Goal: Transaction & Acquisition: Purchase product/service

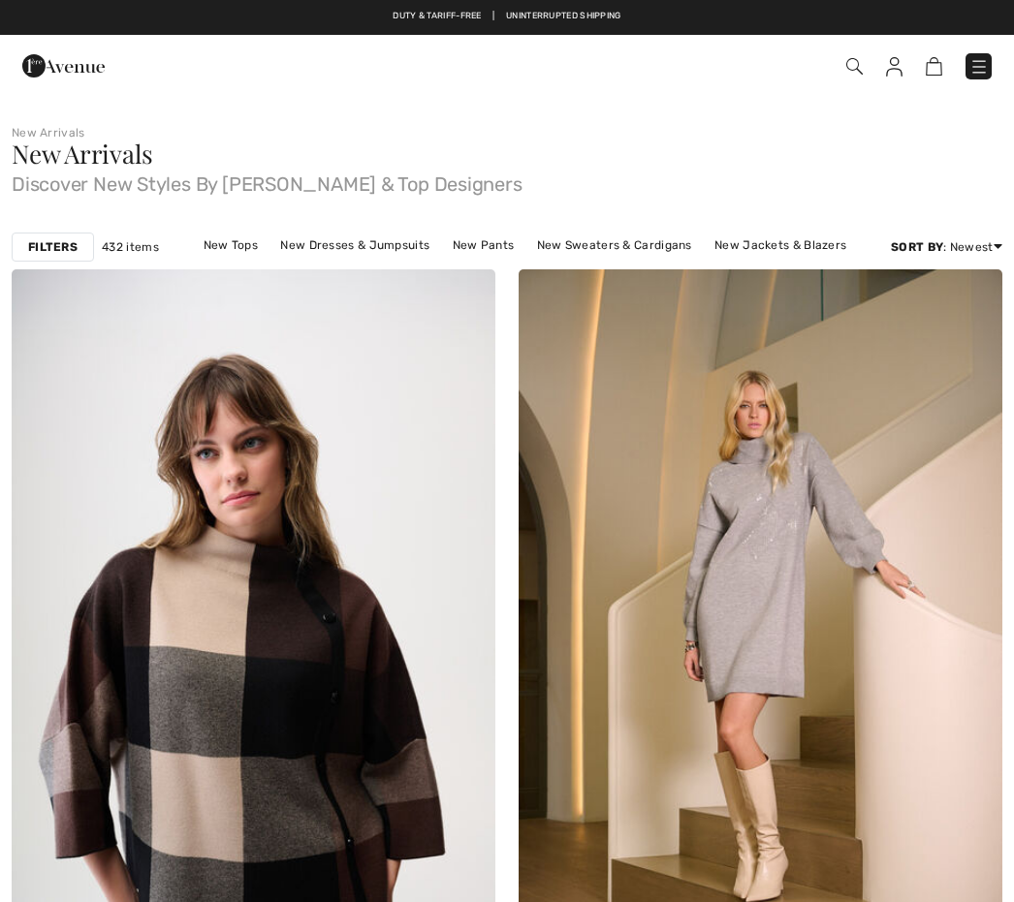
checkbox input "true"
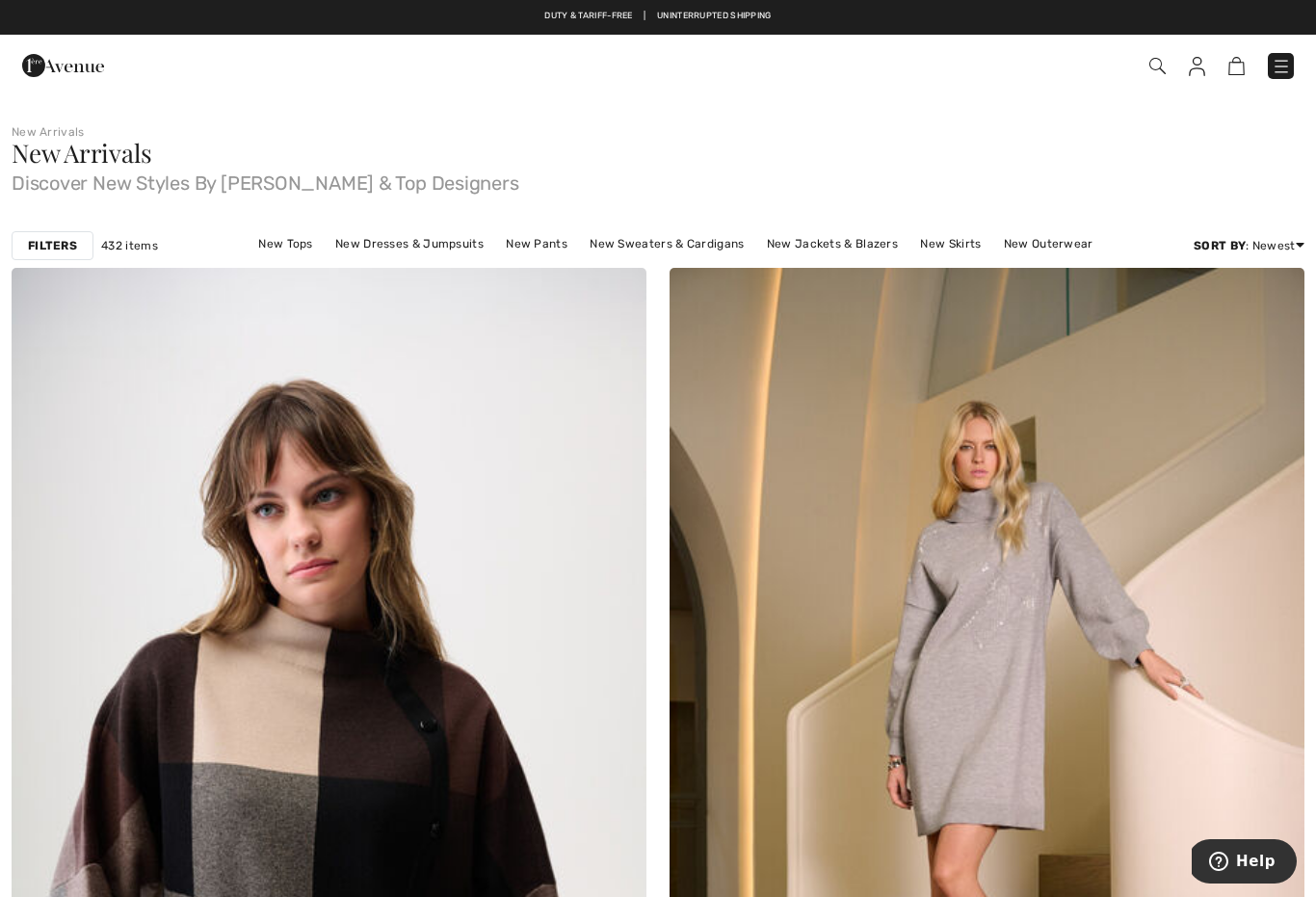
click at [690, 240] on link "New Sweaters & Cardigans" at bounding box center [666, 244] width 173 height 25
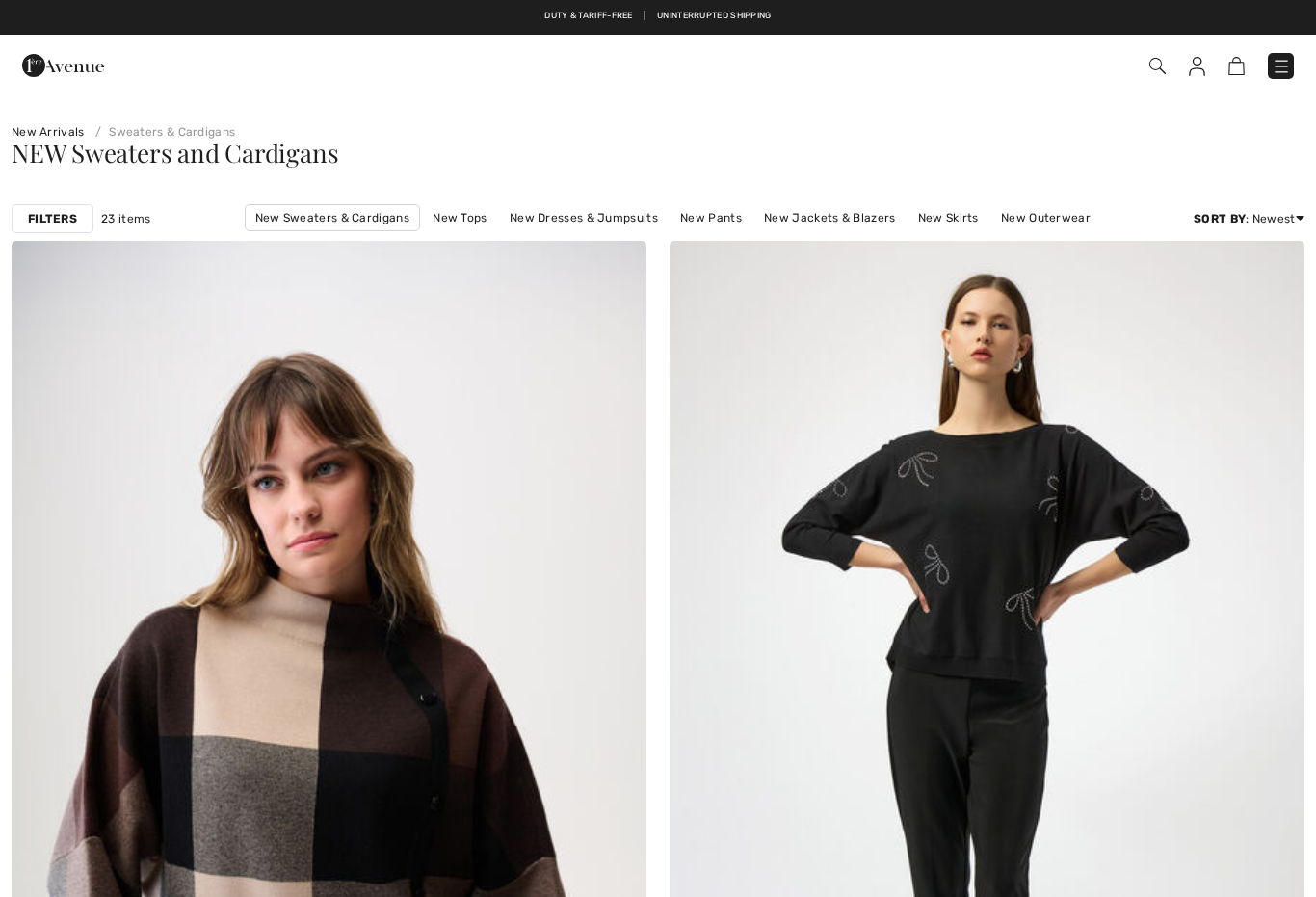
checkbox input "true"
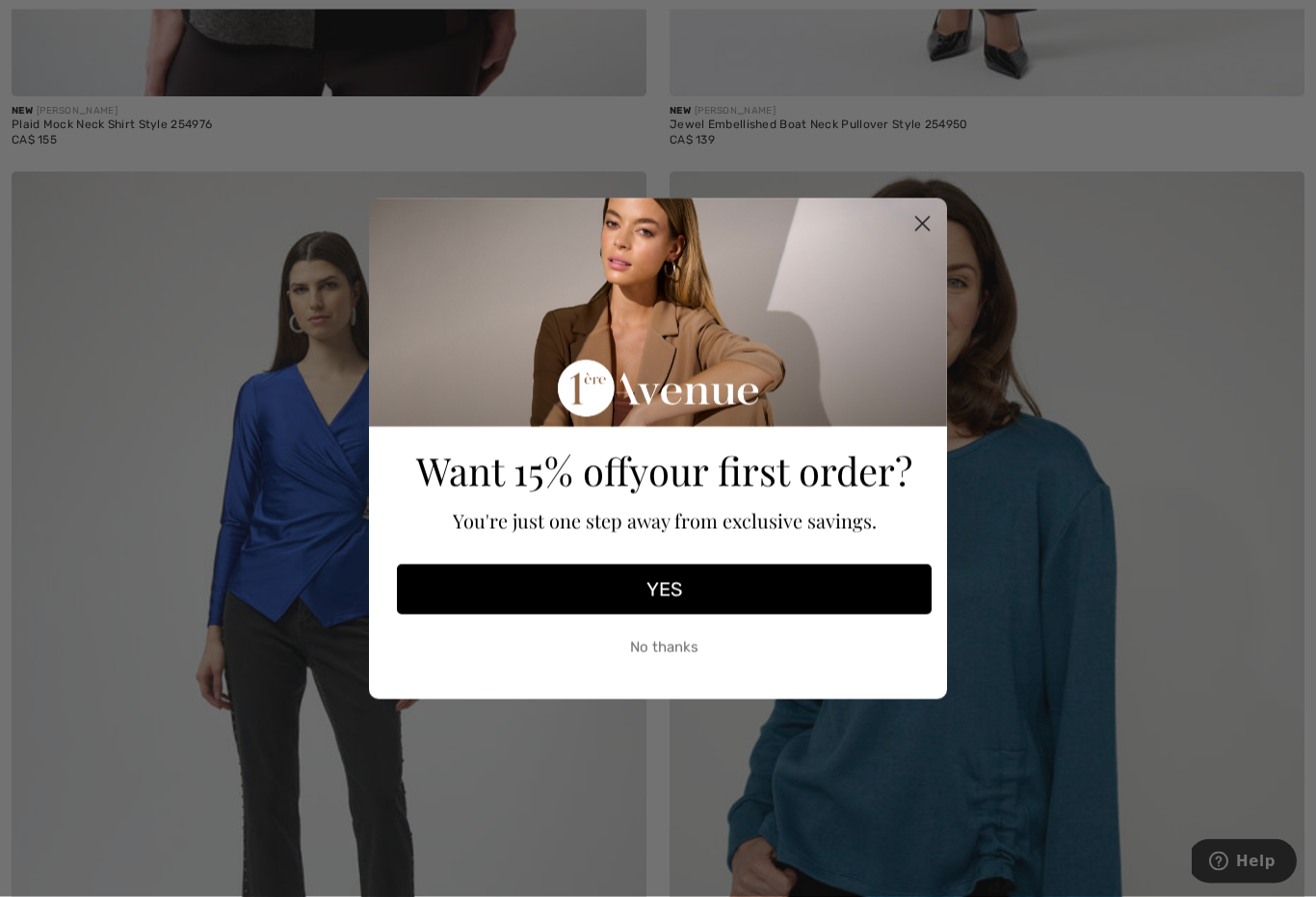
scroll to position [1100, 0]
click at [921, 239] on circle "Close dialog" at bounding box center [922, 223] width 32 height 32
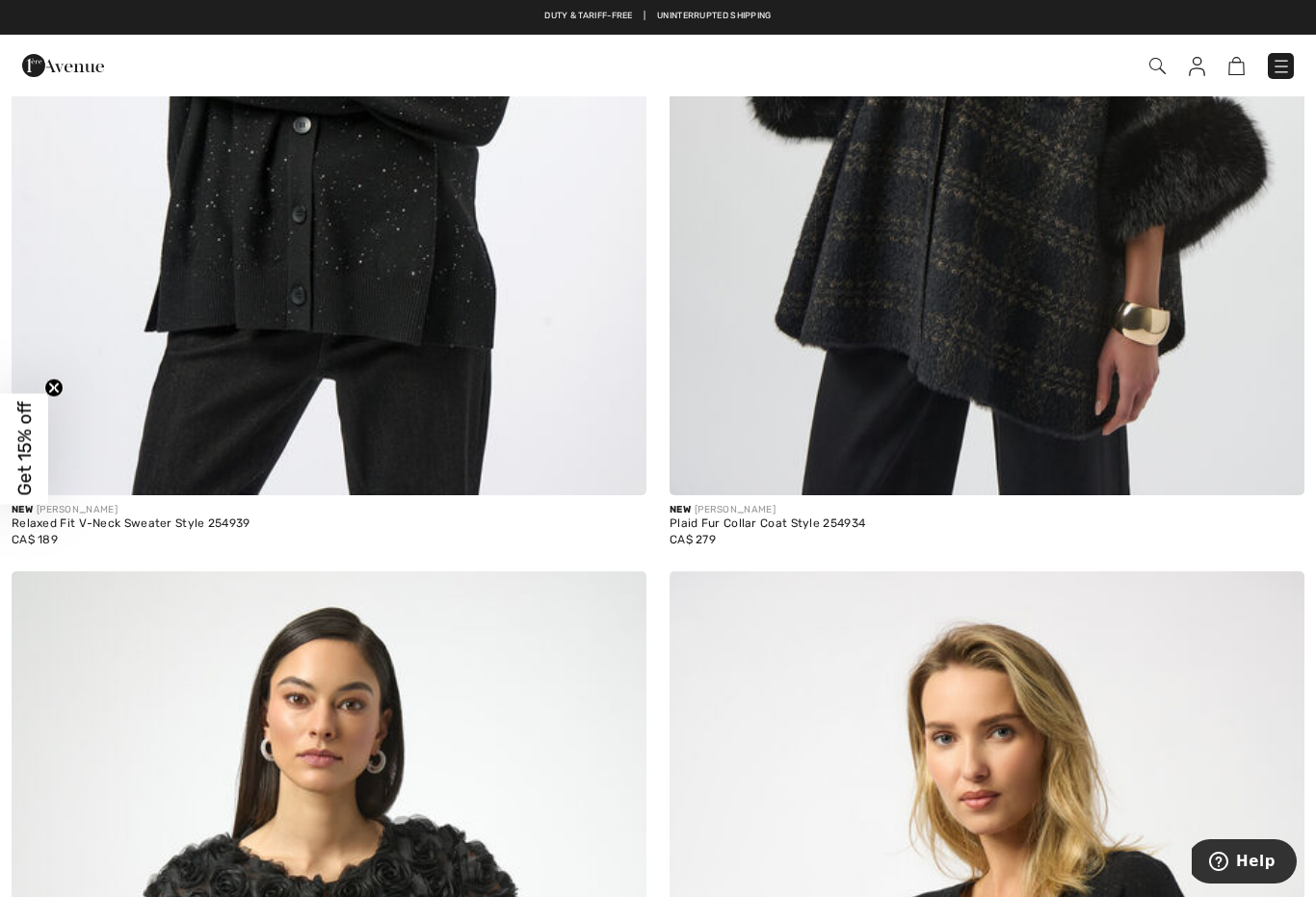
scroll to position [9093, 0]
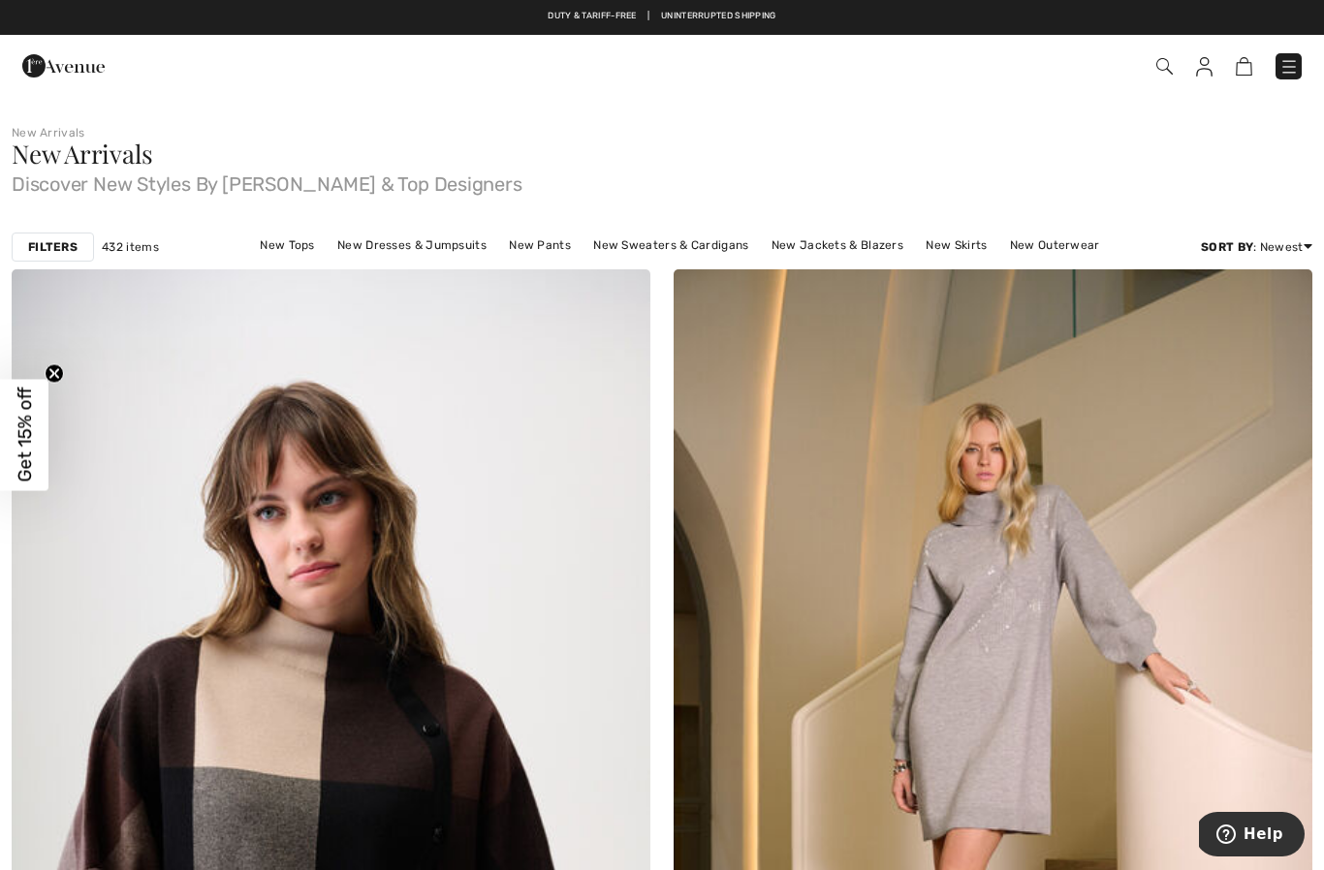
click at [703, 246] on link "New Sweaters & Cardigans" at bounding box center [670, 245] width 174 height 25
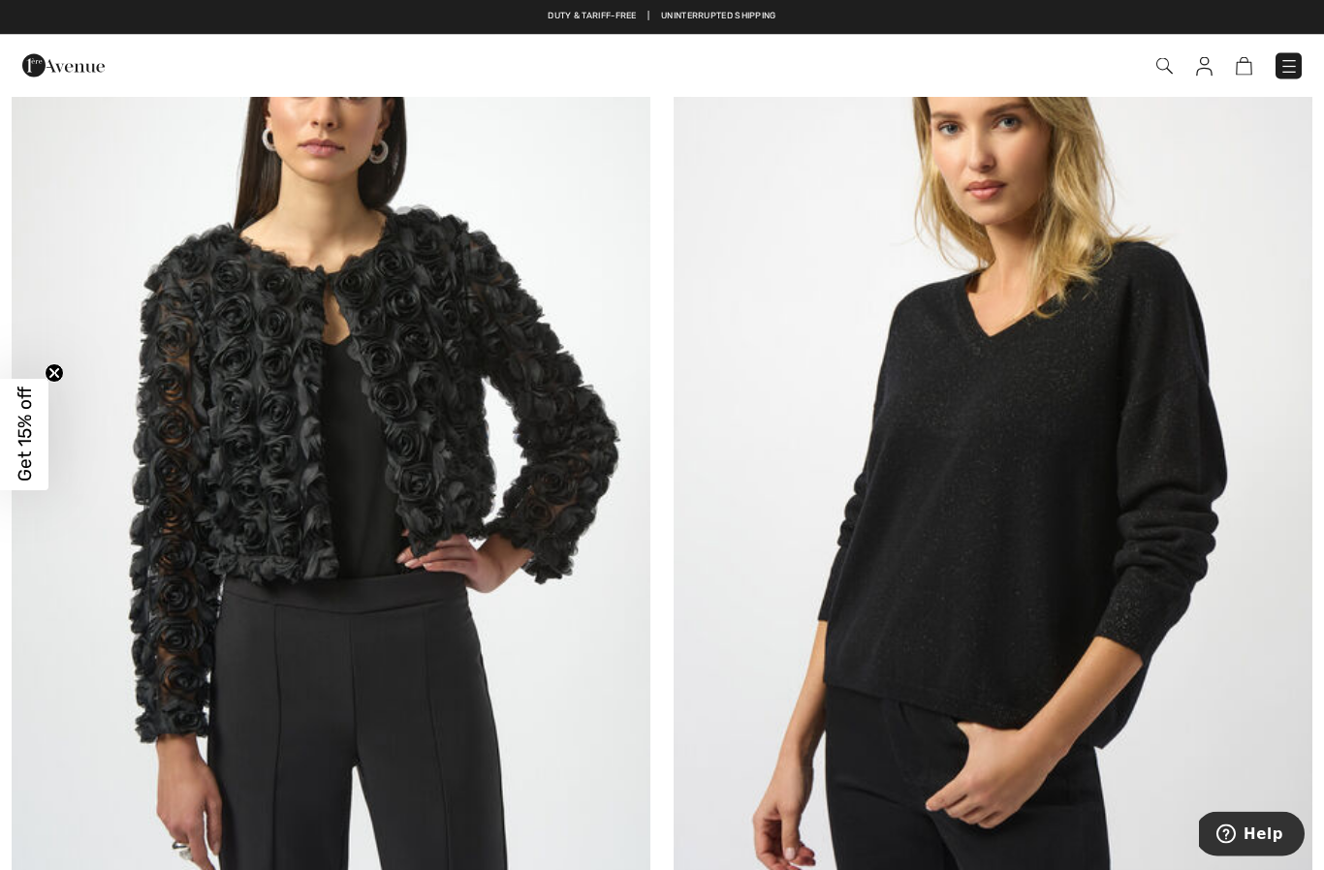
scroll to position [9793, 0]
click at [1243, 828] on span "Help" at bounding box center [1229, 834] width 27 height 19
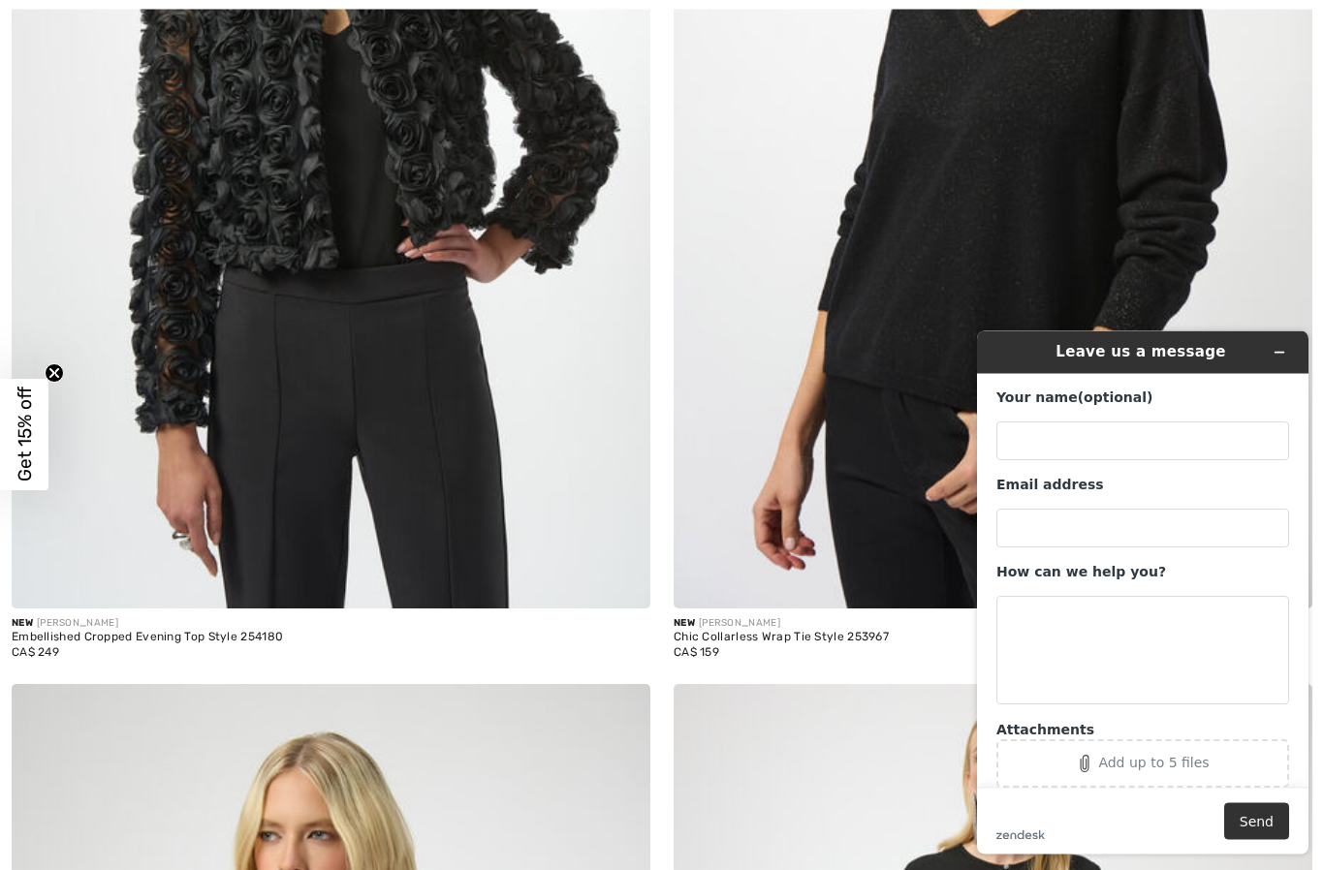
scroll to position [10102, 0]
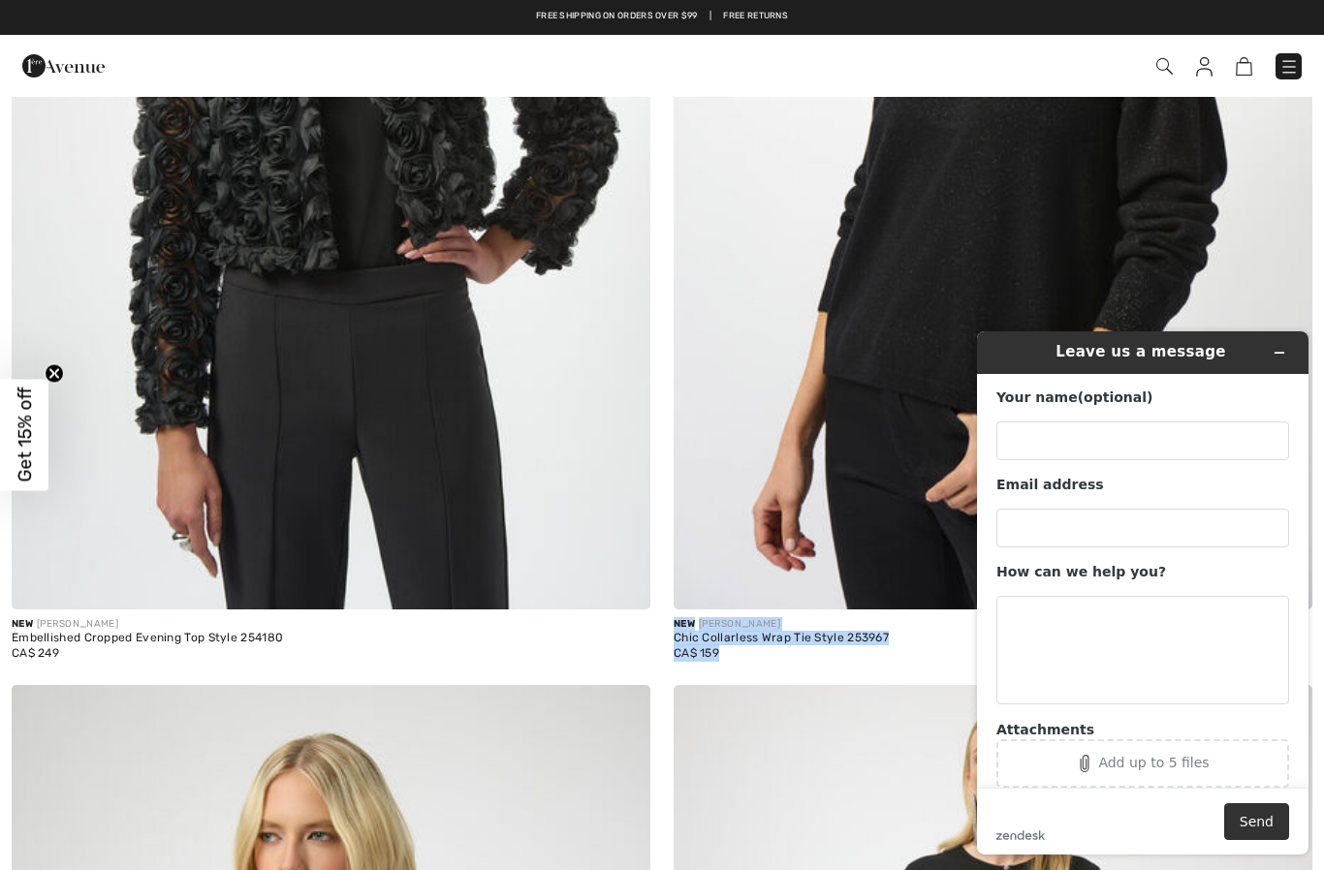
click at [1246, 355] on img at bounding box center [993, 130] width 639 height 958
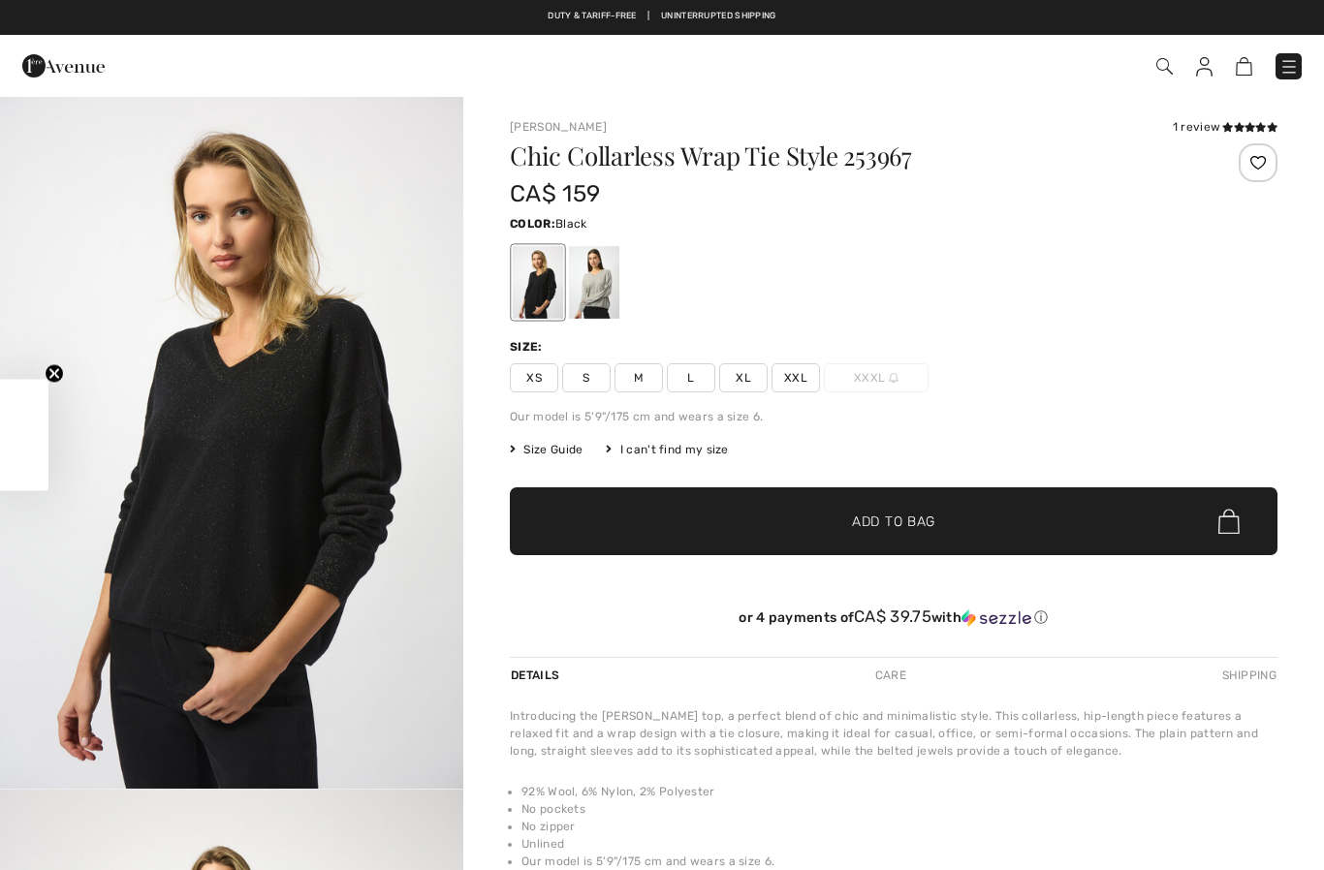
click at [1287, 64] on img at bounding box center [1288, 66] width 19 height 19
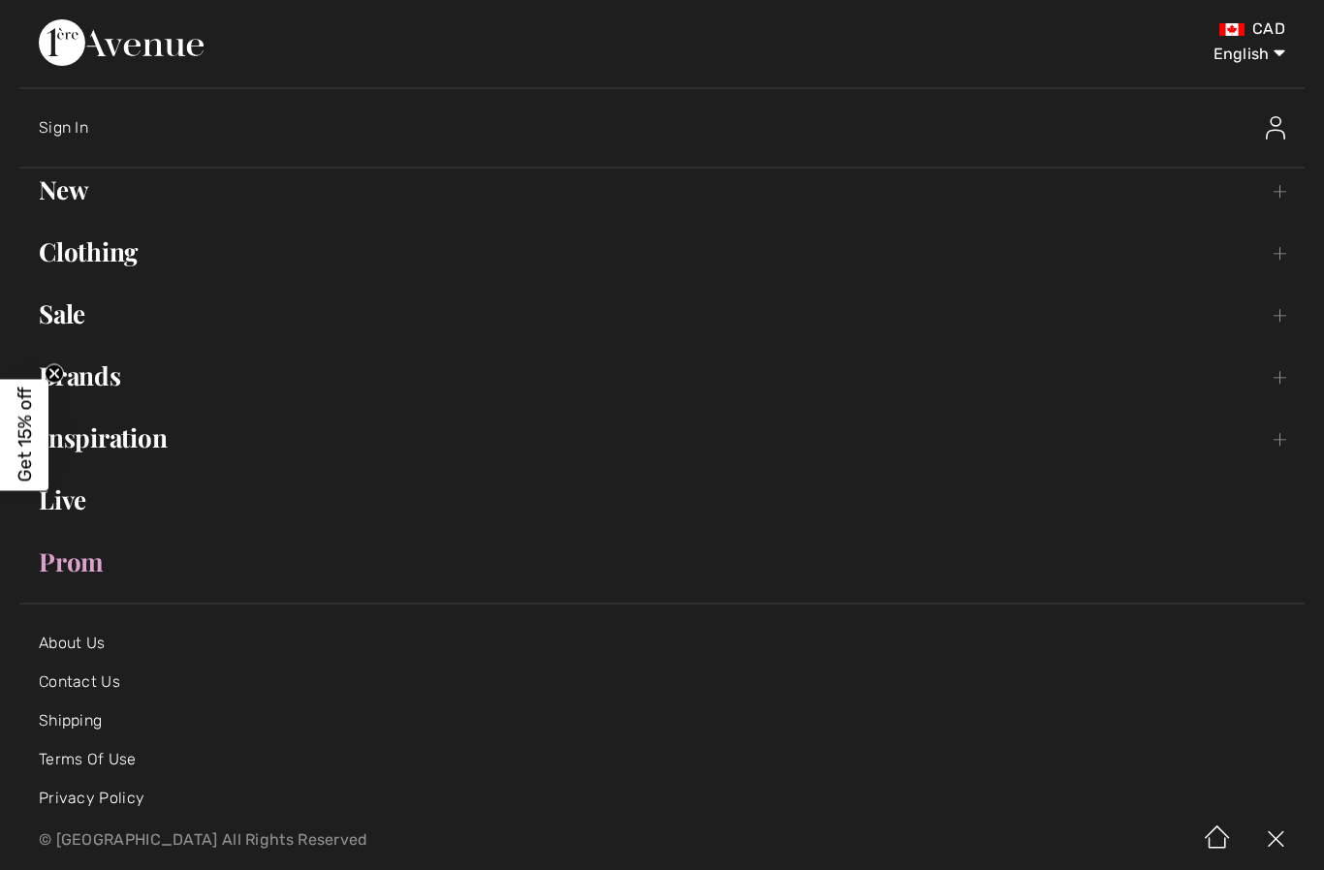
click at [1273, 48] on select "English Français" at bounding box center [1234, 50] width 101 height 58
select select "https://www.1ereavenue.com/fr/chic-sans-col-ceinture-modele-253967-s253967/8309…"
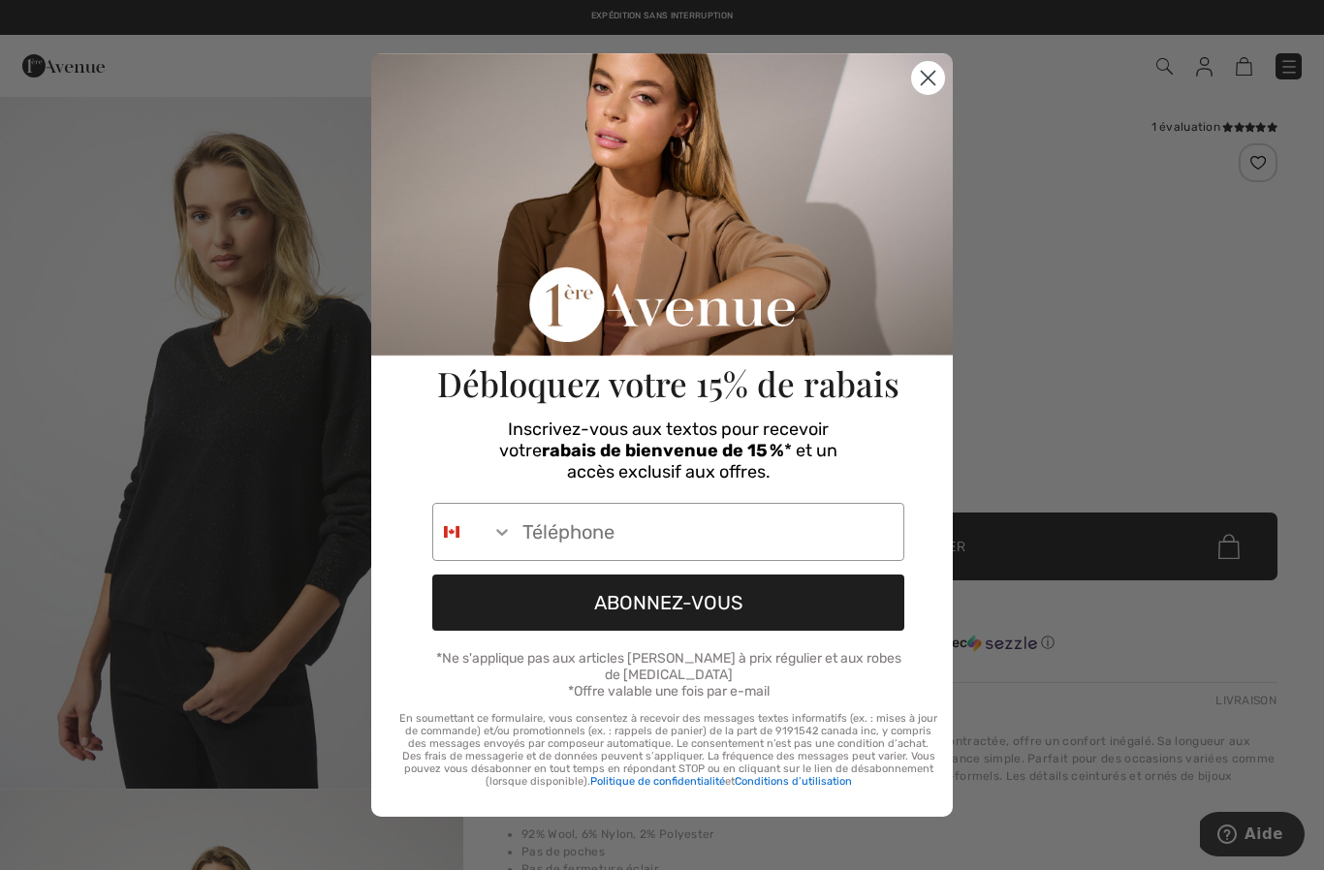
click at [926, 86] on circle "Close dialog" at bounding box center [928, 78] width 32 height 32
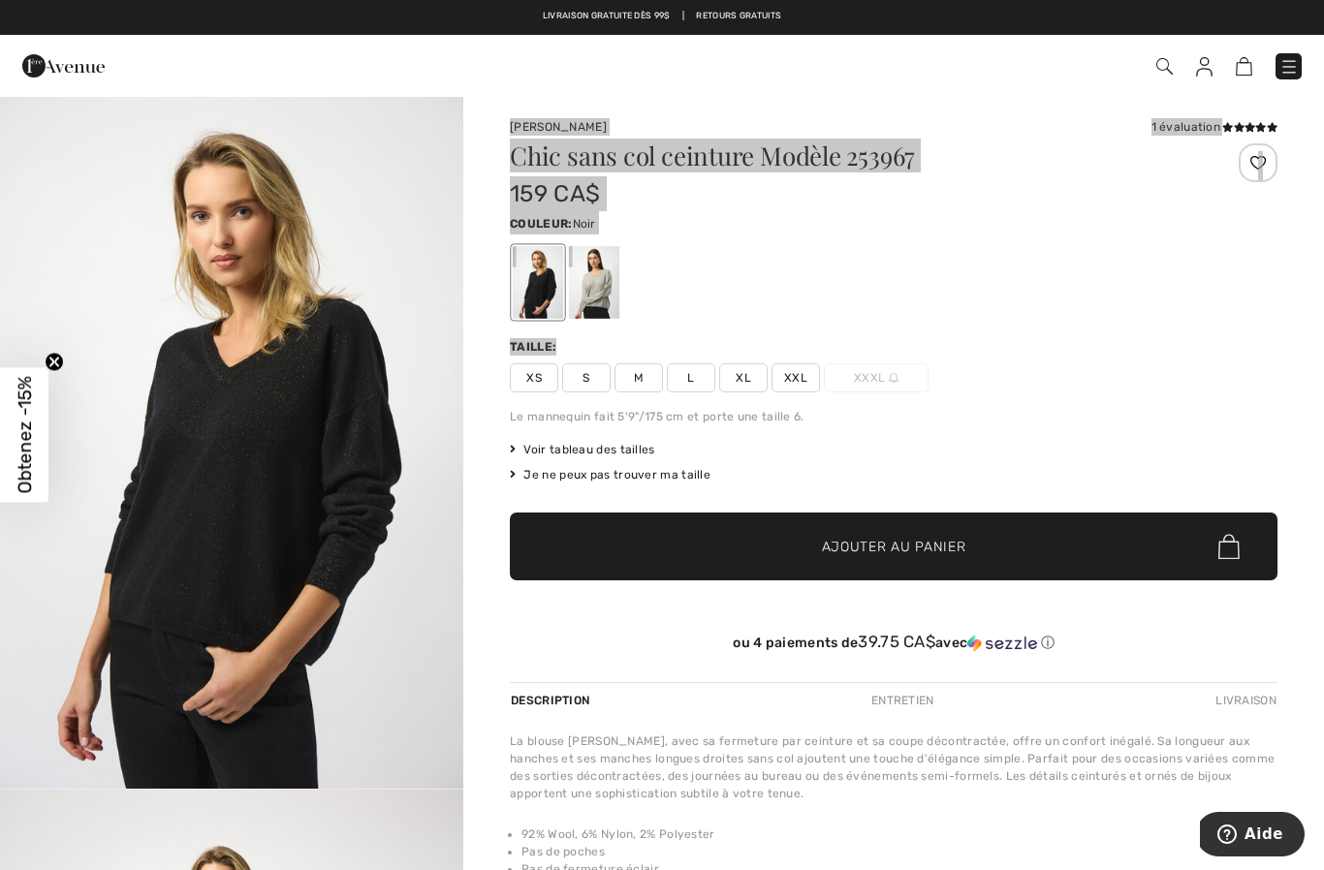
click at [1250, 814] on button "Aide" at bounding box center [1250, 834] width 109 height 45
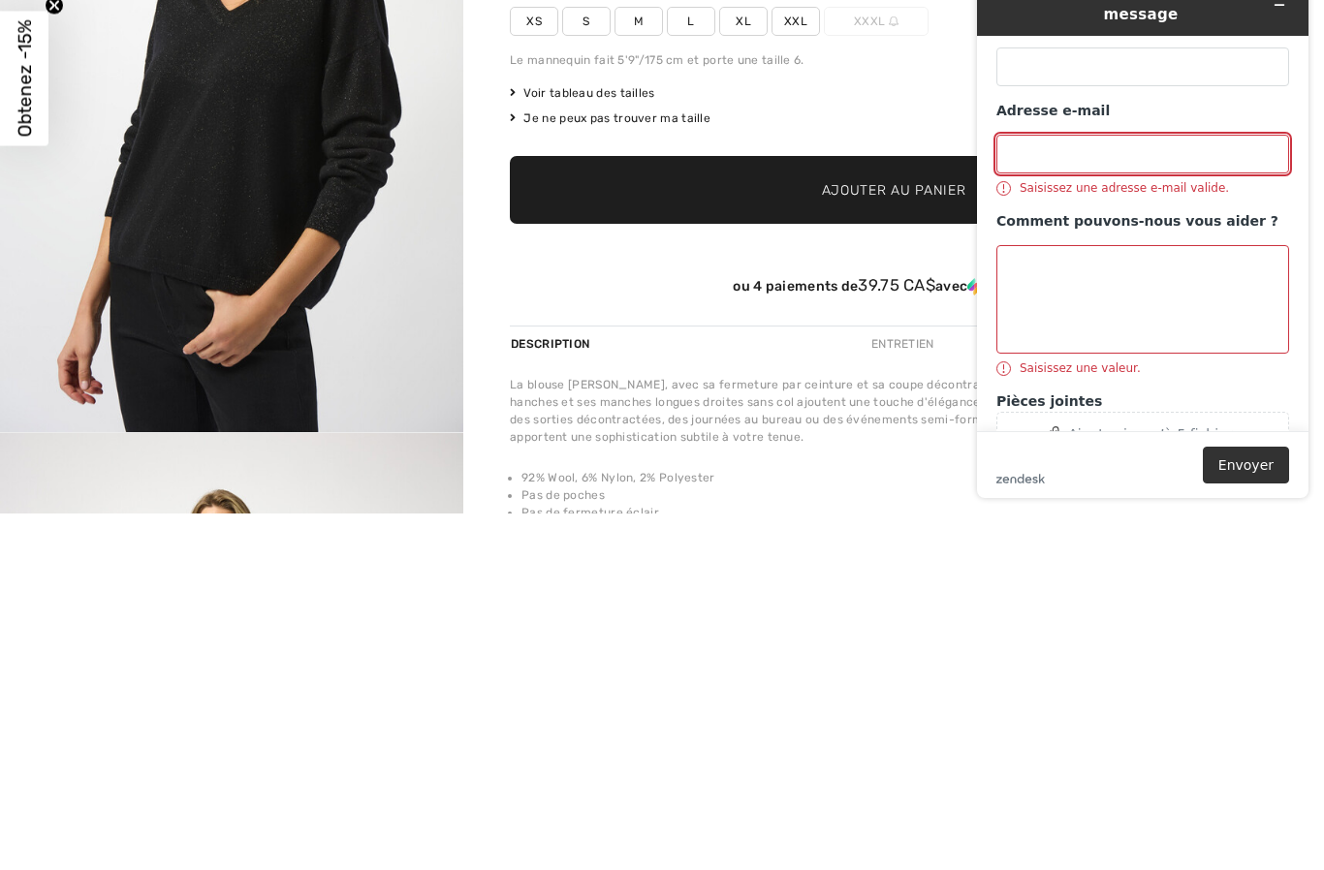
type input "germain.micheline@videotron.ca"
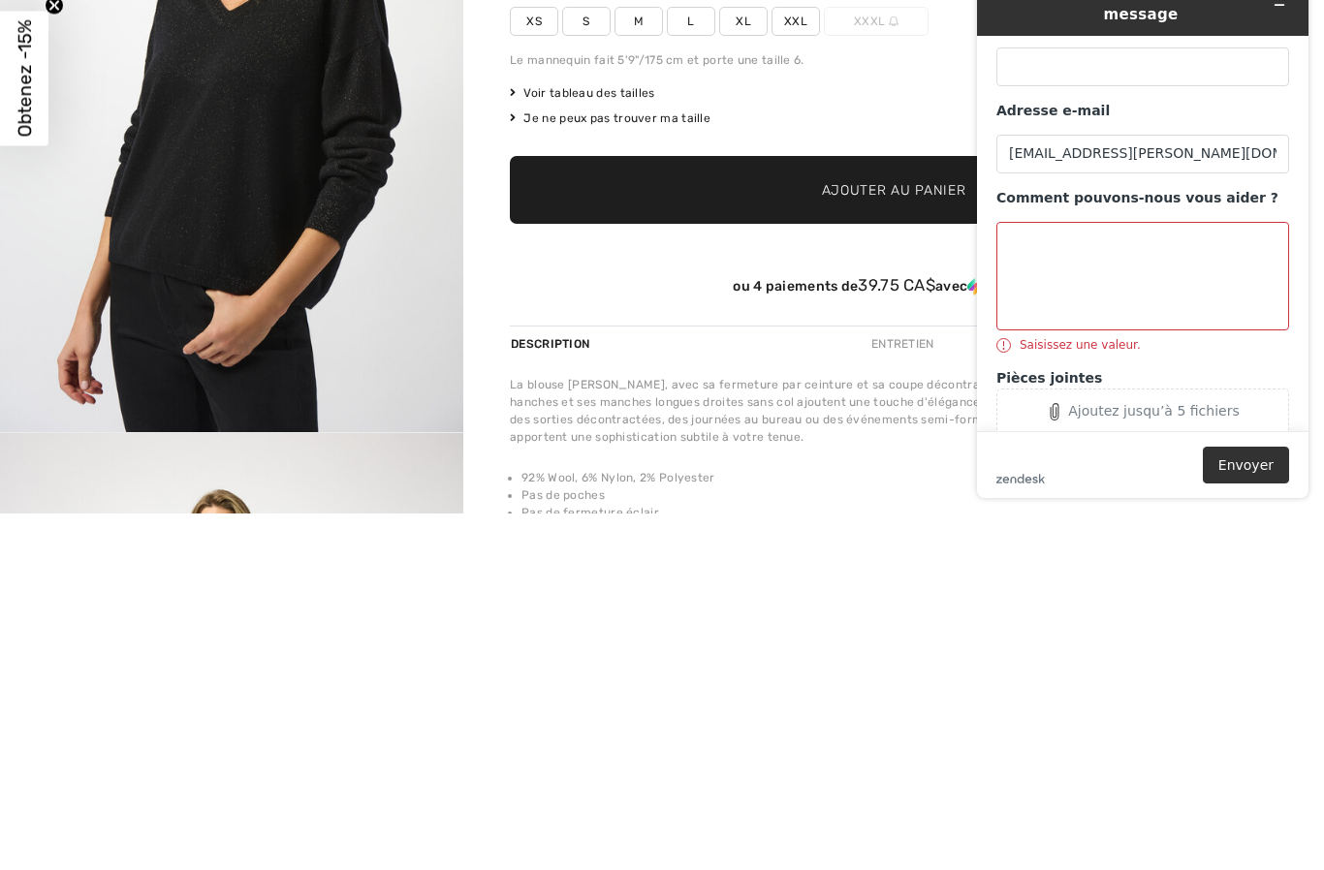
scroll to position [357, 0]
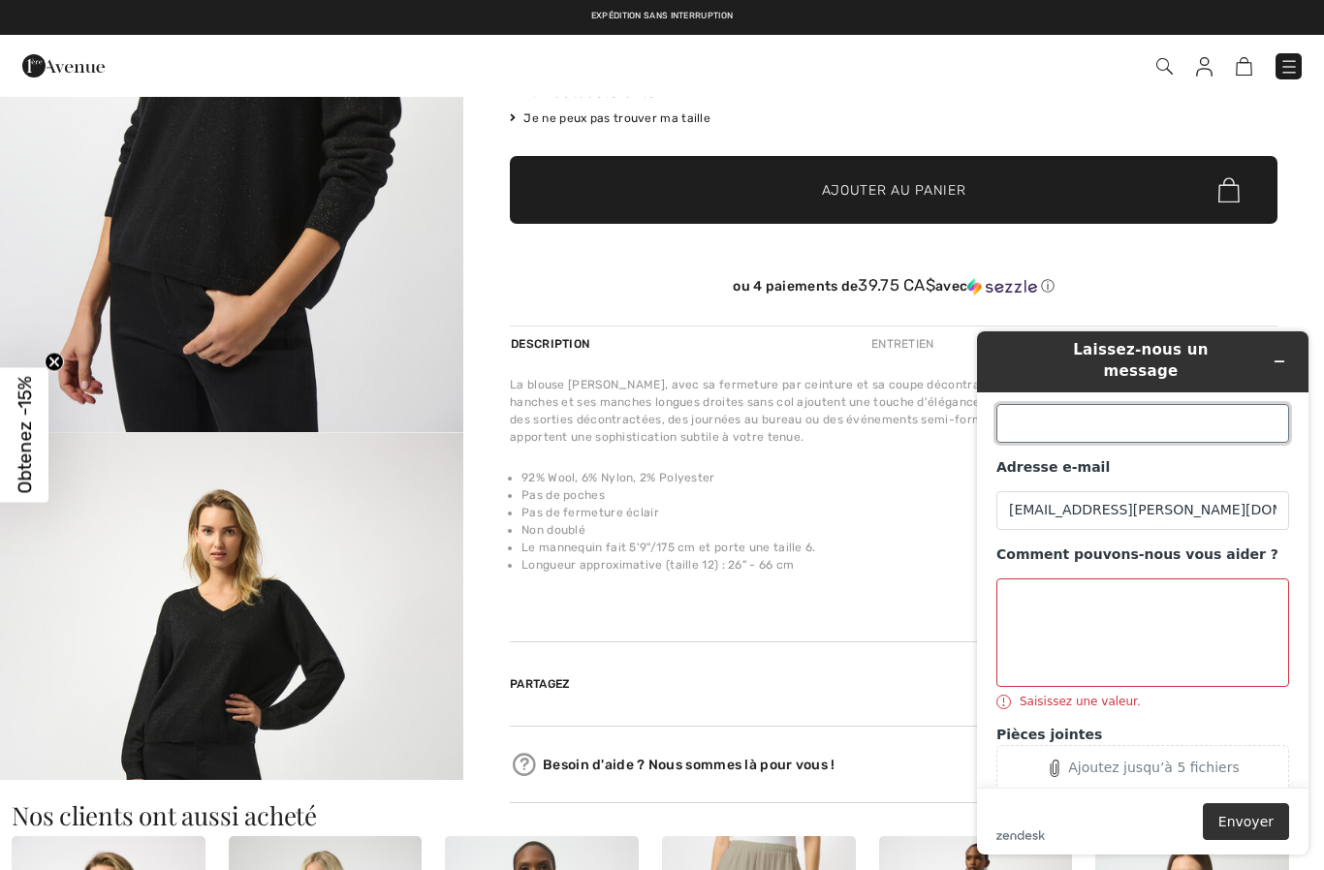
click at [1141, 405] on input "Nom (facultatif)" at bounding box center [1142, 423] width 293 height 39
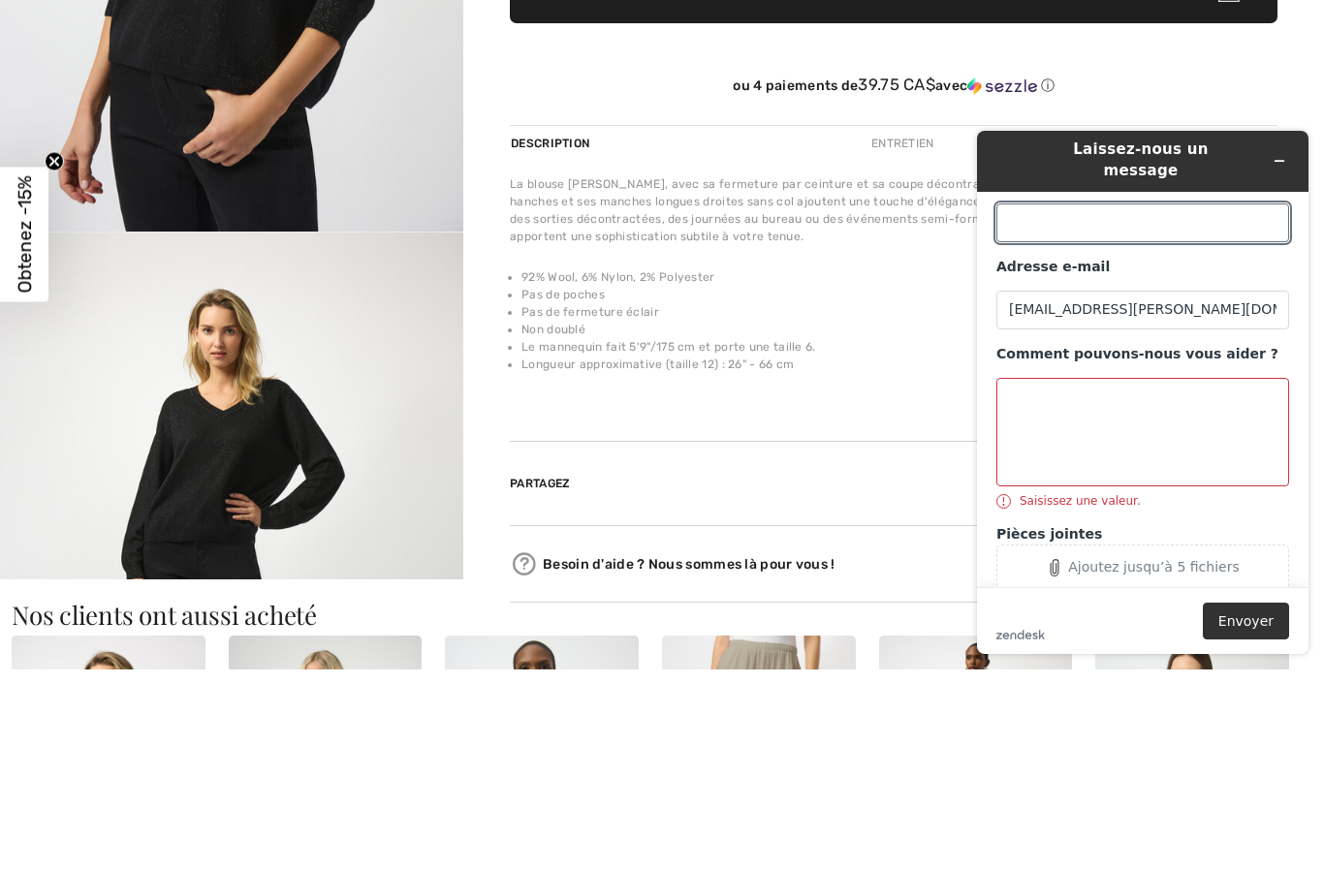
click at [1151, 378] on textarea "Comment pouvons-nous vous aider ?" at bounding box center [1142, 432] width 293 height 109
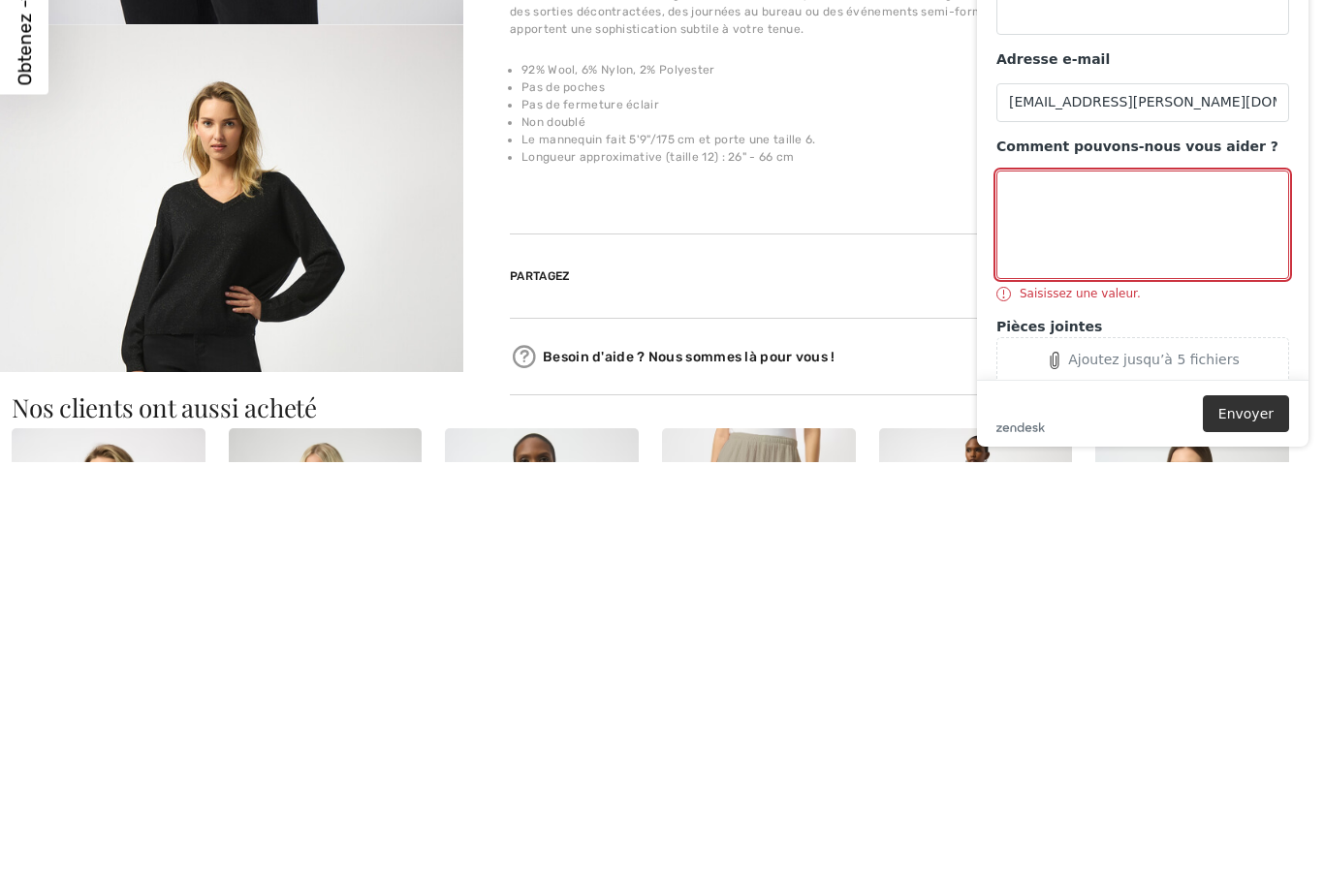
click at [1057, 187] on textarea "Comment pouvons-nous vous aider ?" at bounding box center [1142, 225] width 293 height 109
paste textarea "JOSEPH RIBKOFF 1 évaluation Chic sans col ceinture Modèle 253967 159 CA$ COULEU…"
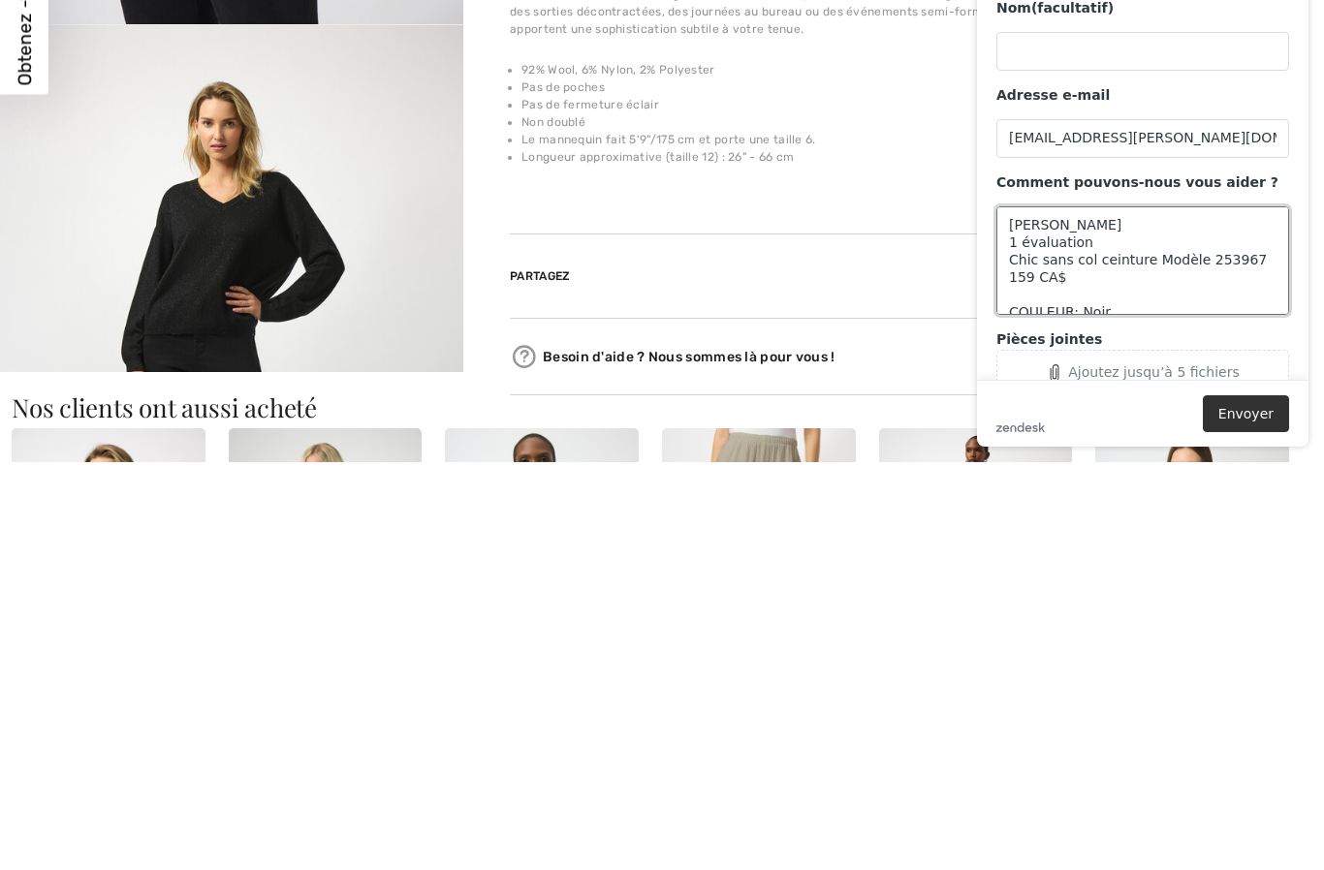
scroll to position [0, 0]
type textarea "JOSEPH RIBKOFF 1 évaluation Chic sans col ceinture Modèle 253967 159 CA$ COULEU…"
click at [1069, 32] on input "Nom (facultatif)" at bounding box center [1142, 51] width 293 height 39
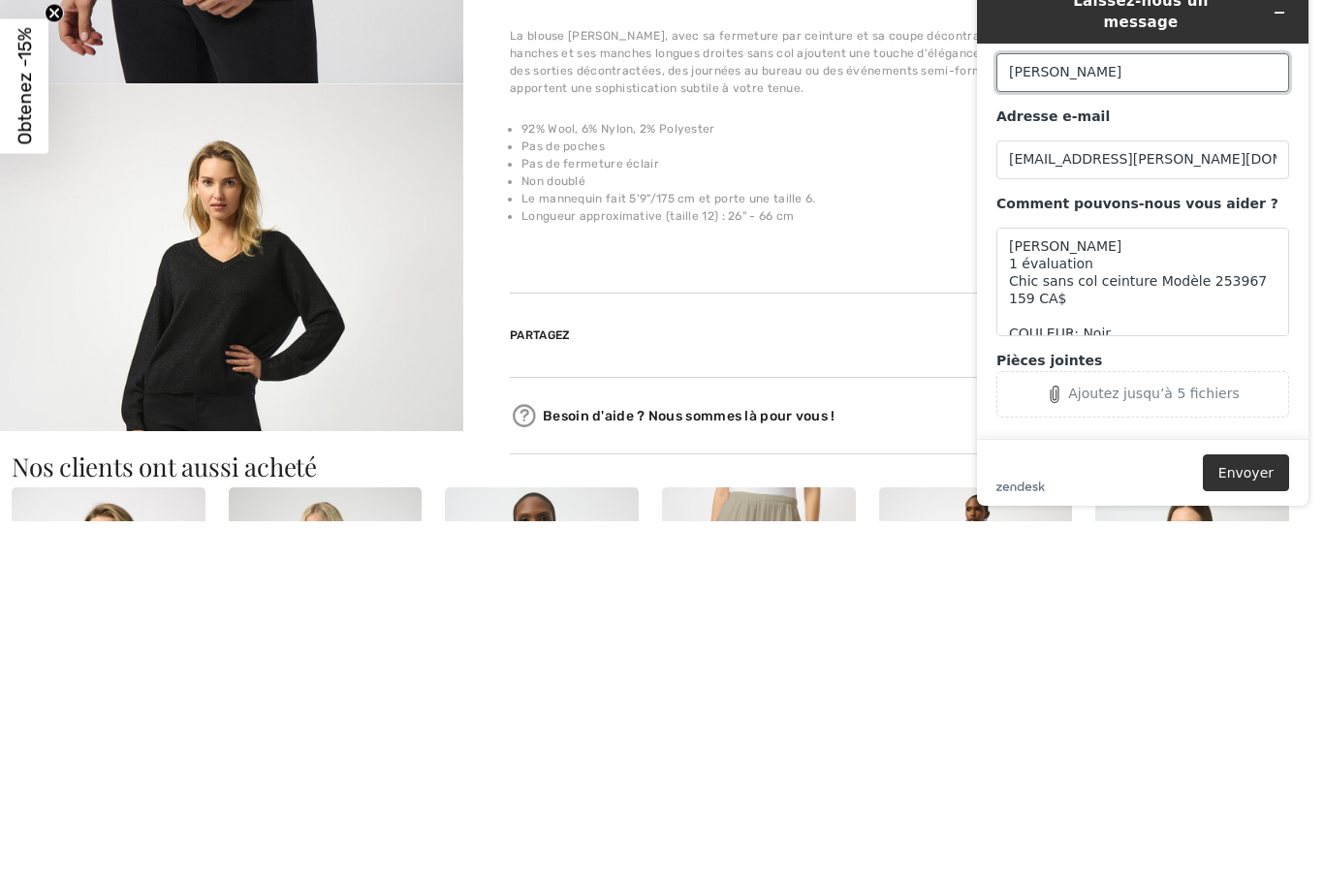
scroll to position [36, 0]
type input "Micheline"
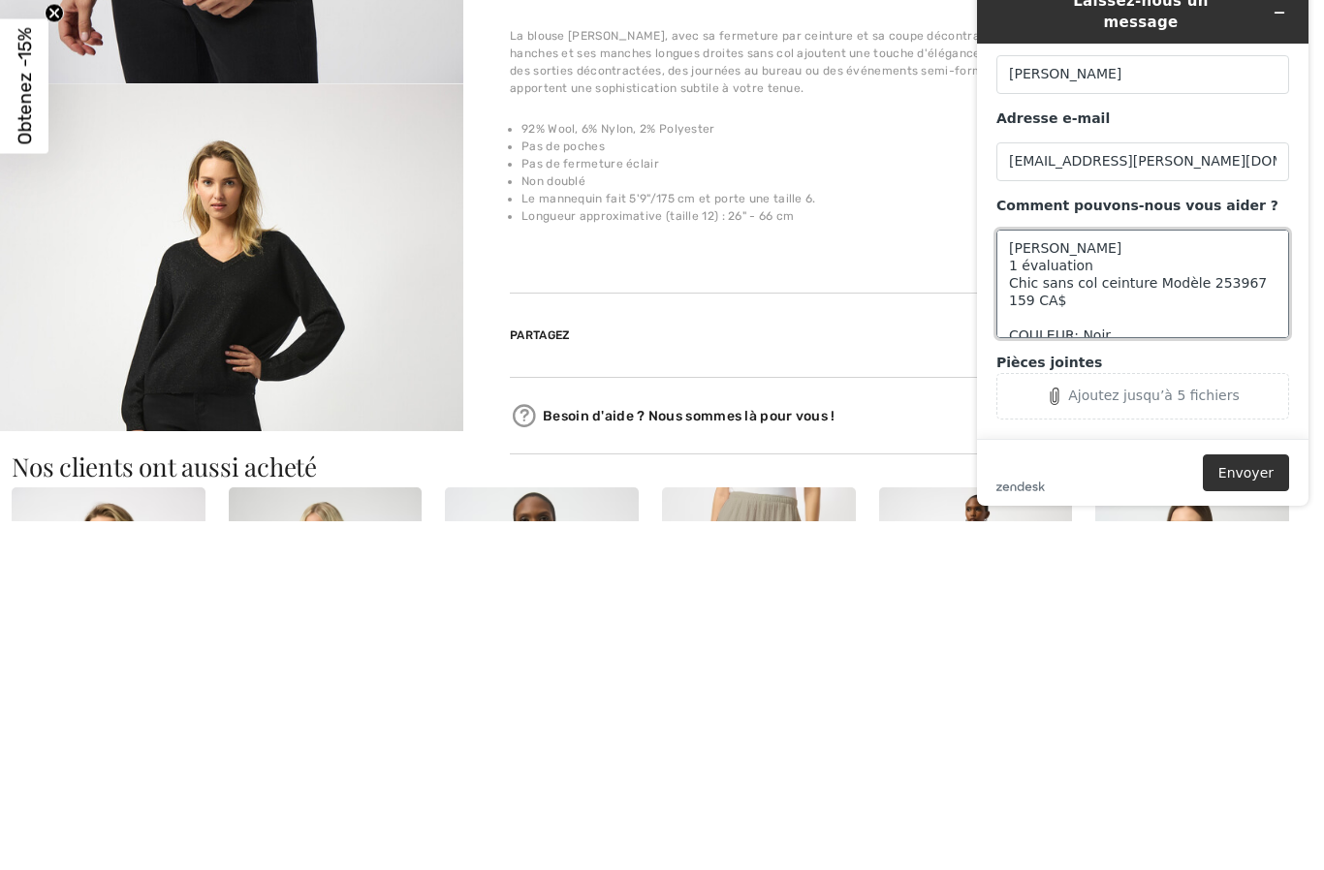
scroll to position [70, 0]
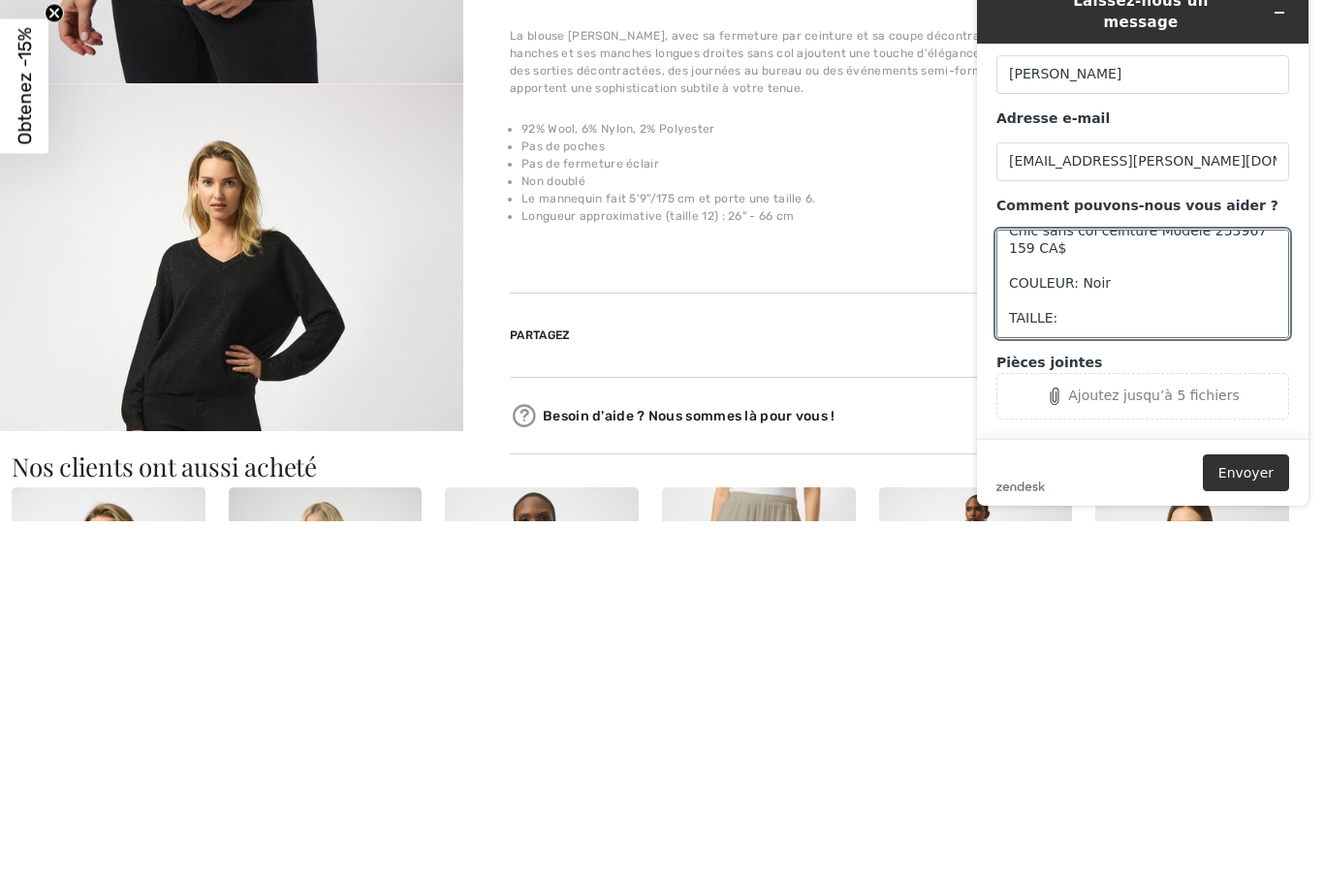
click at [1216, 110] on div "Adresse e-mail" at bounding box center [1142, 119] width 293 height 19
click at [1216, 142] on input "germain.micheline@videotron.ca" at bounding box center [1142, 161] width 293 height 39
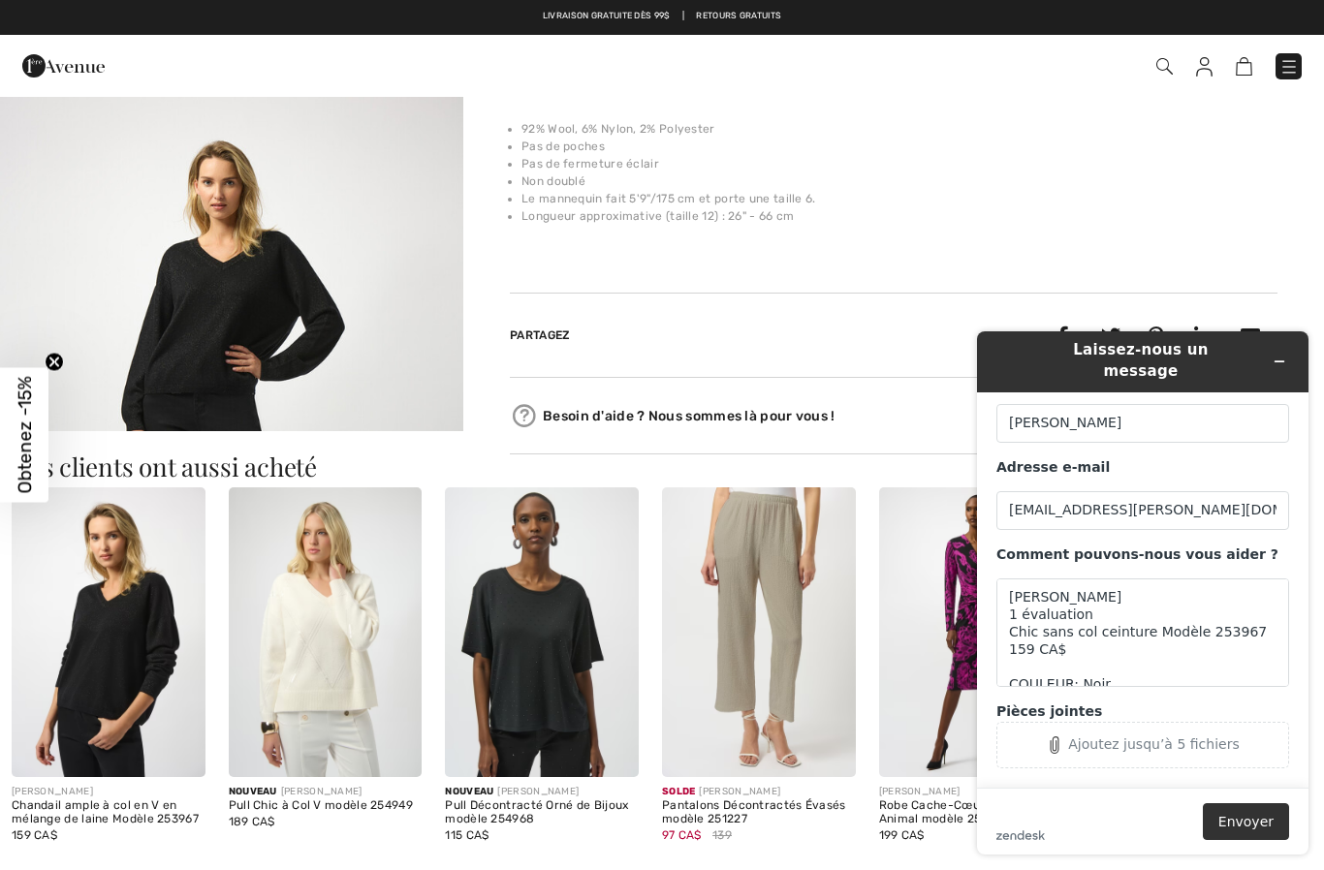
scroll to position [0, 0]
click at [1014, 580] on textarea "JOSEPH RIBKOFF 1 évaluation Chic sans col ceinture Modèle 253967 159 CA$ COULEU…" at bounding box center [1142, 633] width 293 height 109
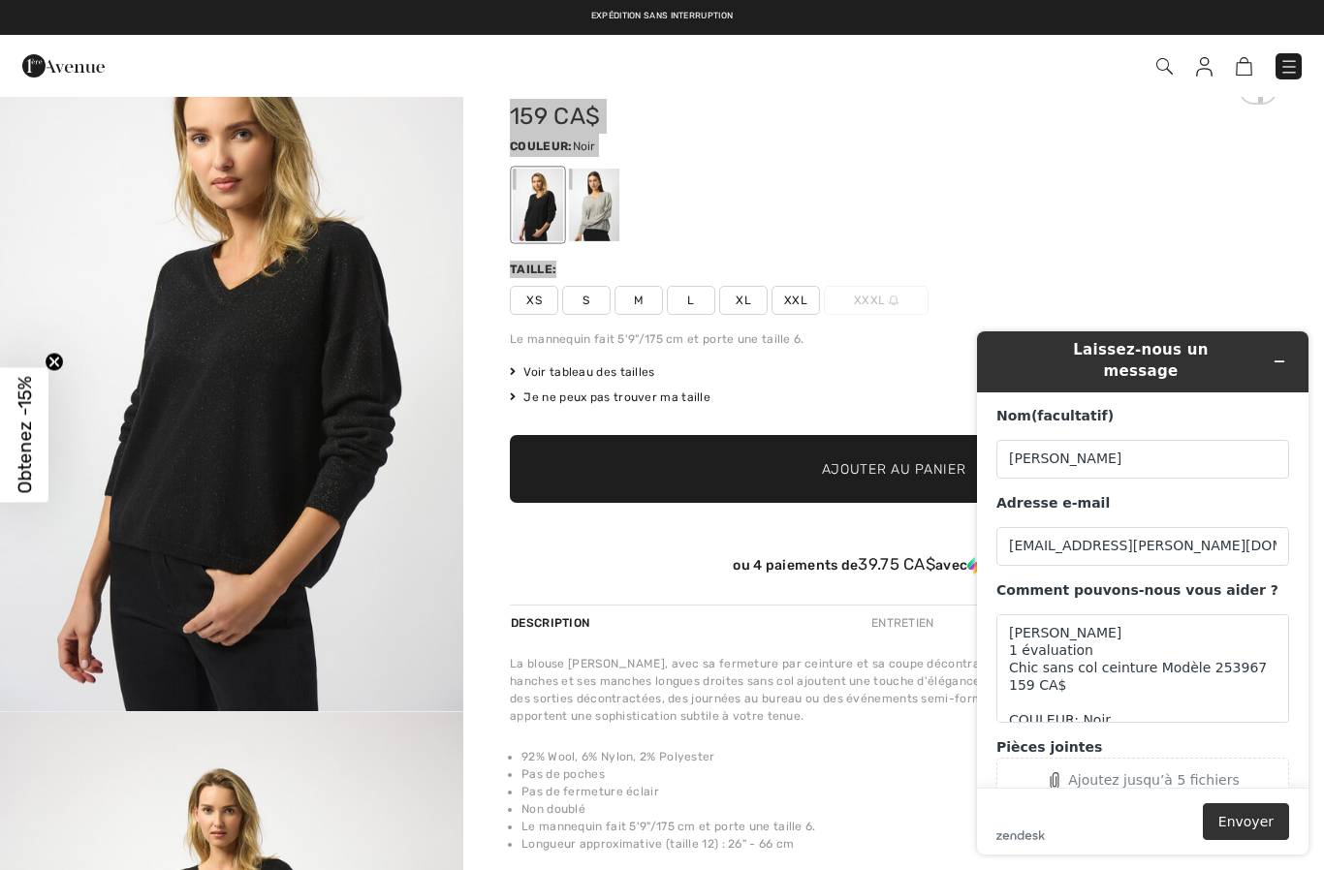
scroll to position [77, 0]
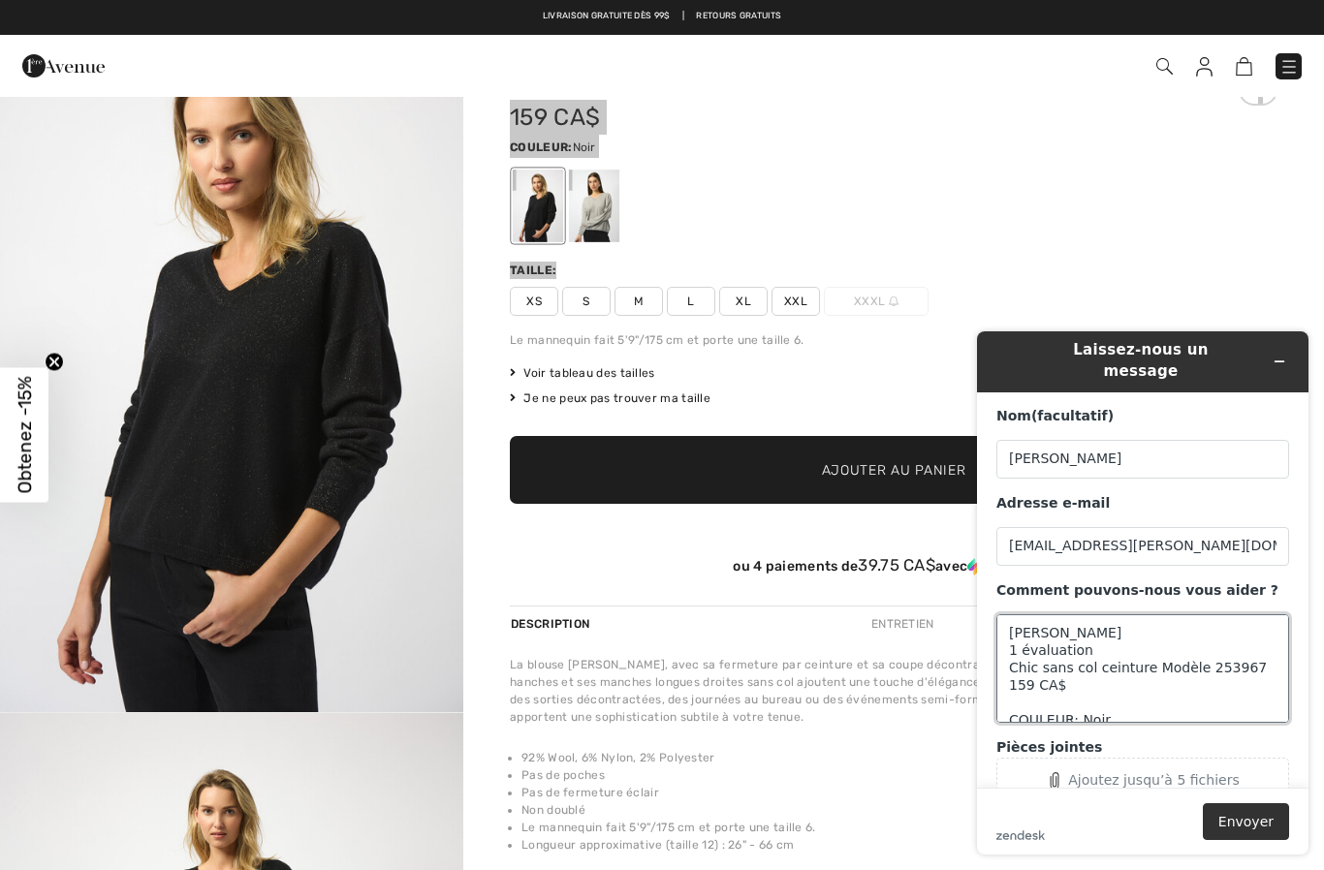
click at [1008, 614] on textarea "JOSEPH RIBKOFF 1 évaluation Chic sans col ceinture Modèle 253967 159 CA$ COULEU…" at bounding box center [1142, 668] width 293 height 109
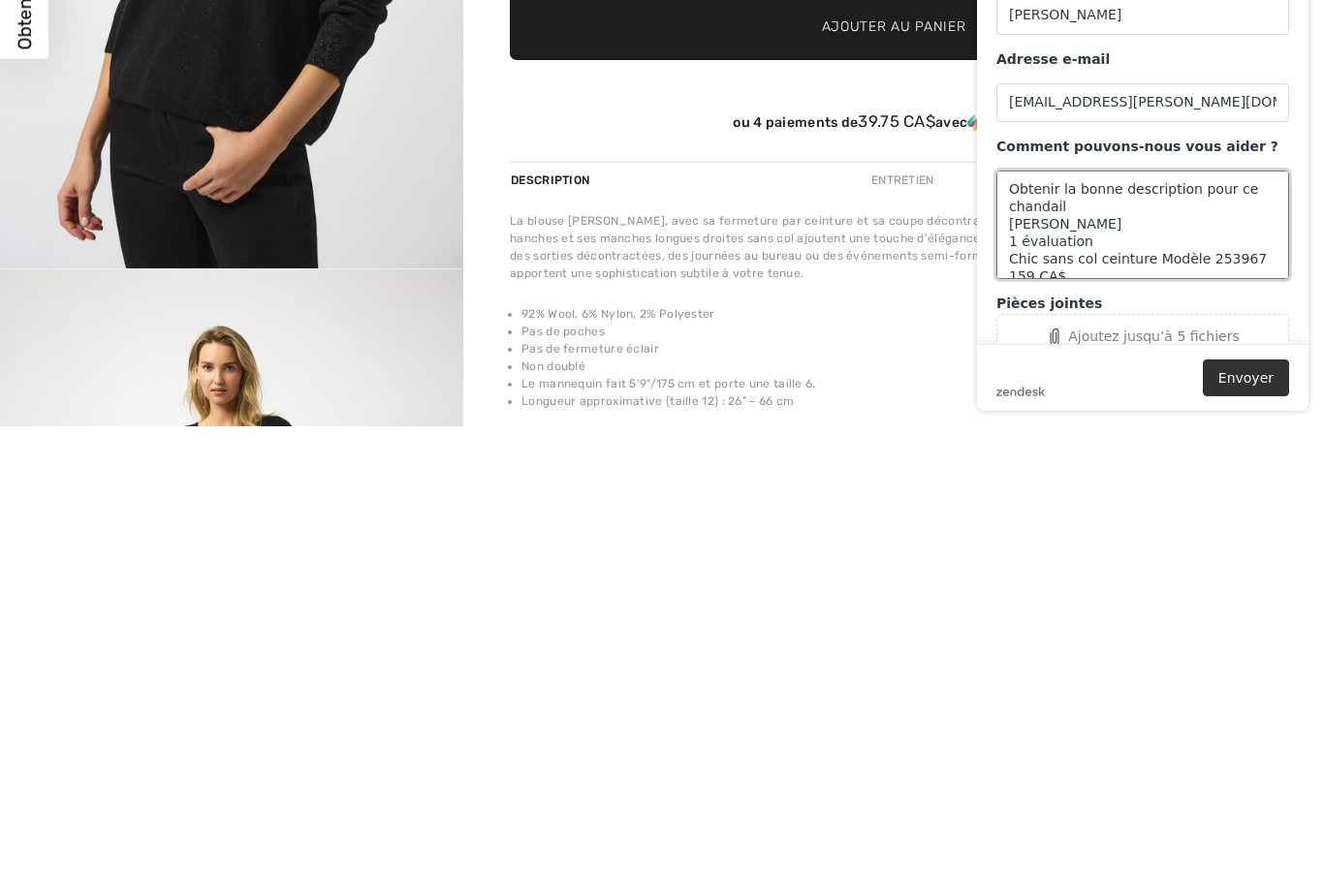
type textarea "Obtenir la bonne description pour ce chandail JOSEPH RIBKOFF 1 évaluation Chic …"
click at [1263, 369] on button "Envoyer" at bounding box center [1246, 378] width 86 height 37
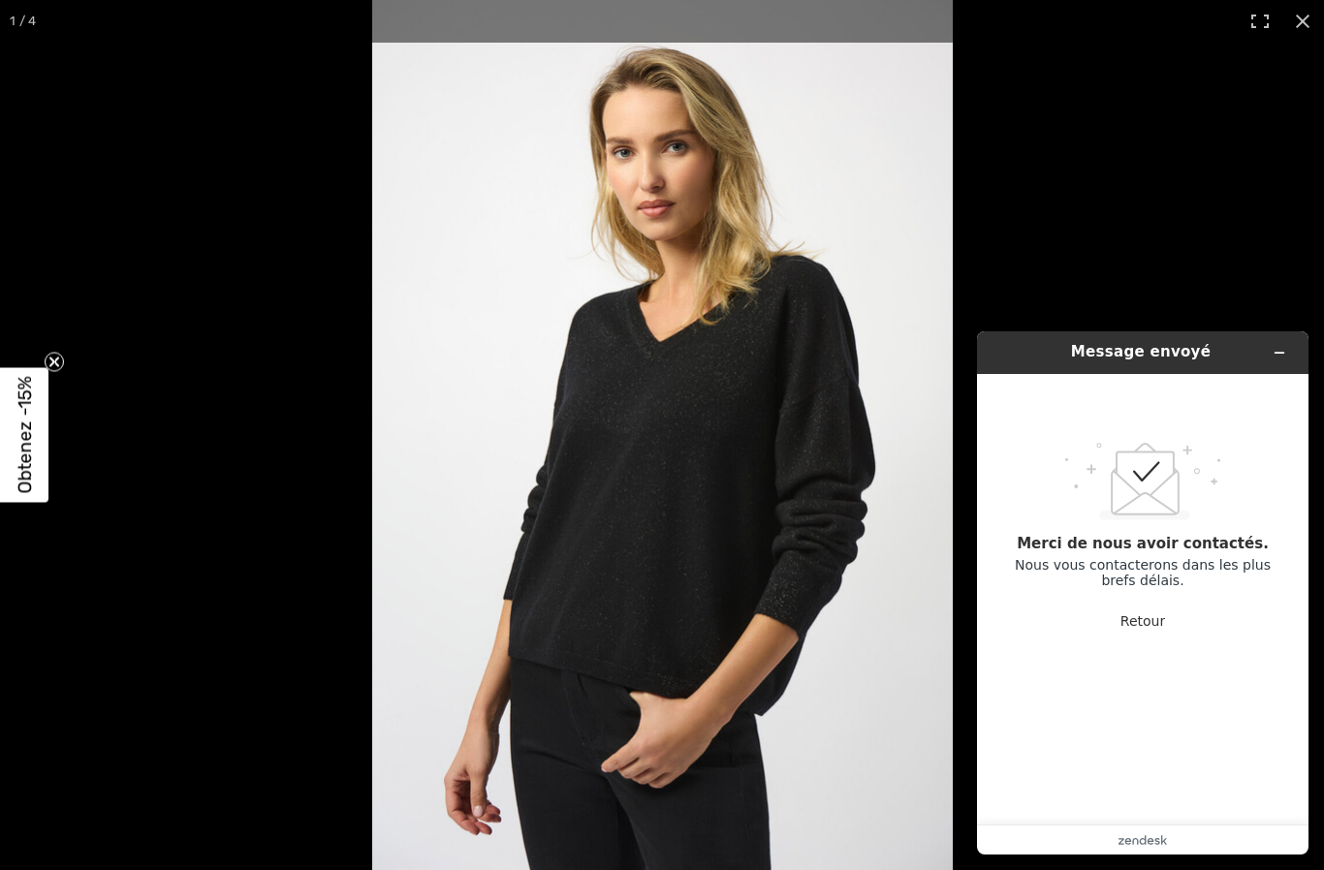
click at [1287, 340] on button "Réduire le widget" at bounding box center [1279, 352] width 31 height 27
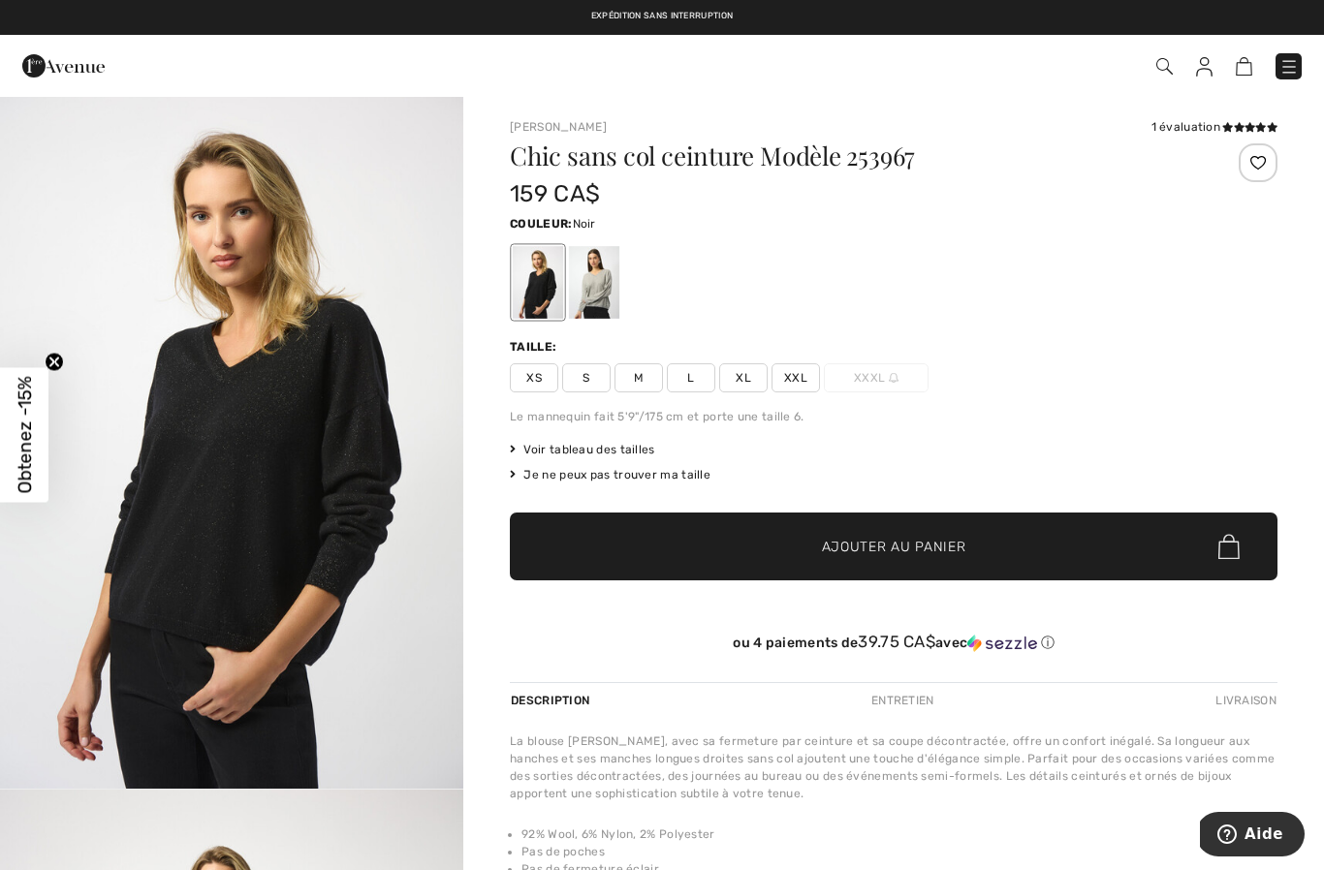
click at [741, 370] on span "XL" at bounding box center [743, 377] width 48 height 29
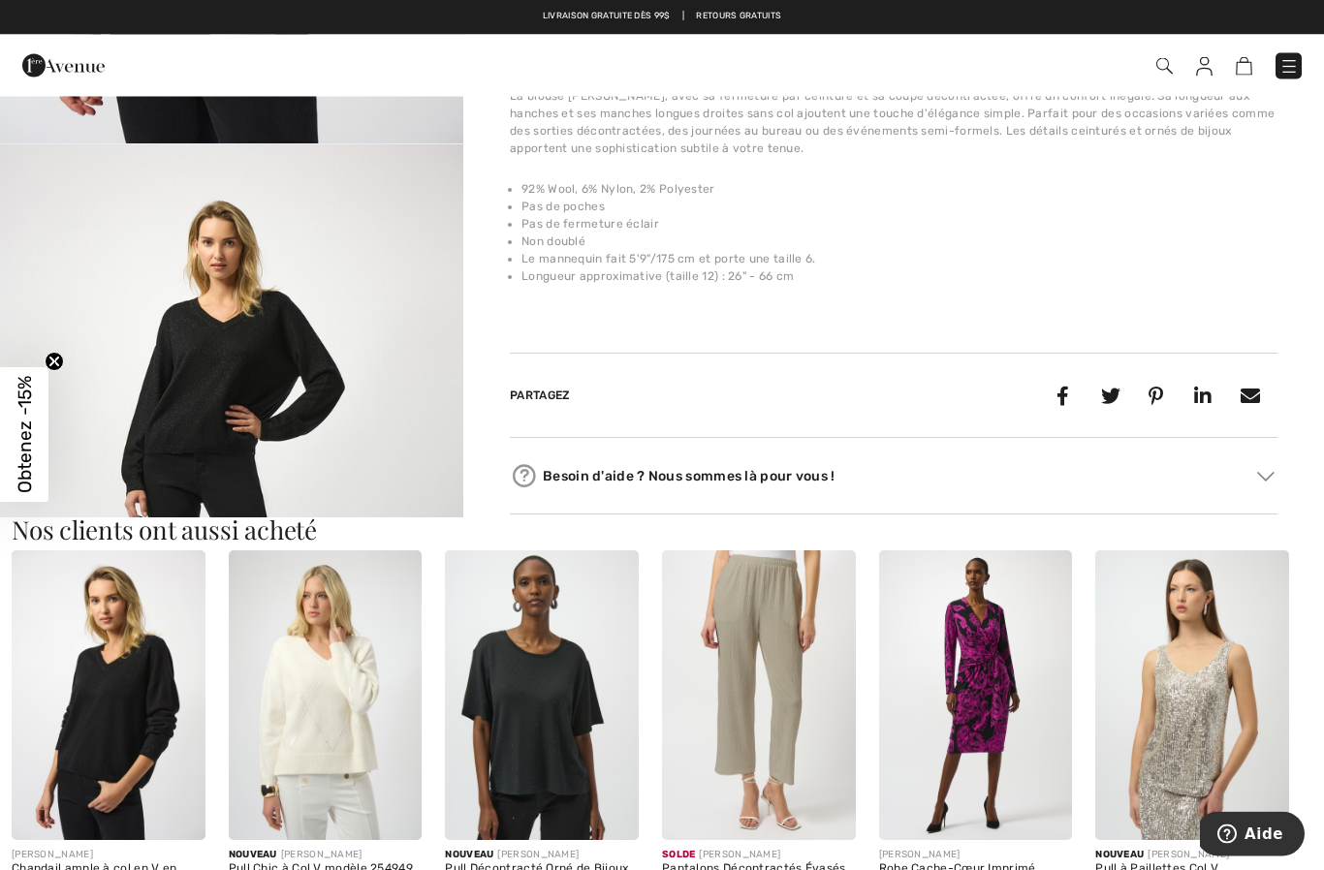
scroll to position [645, 0]
click at [1267, 474] on img at bounding box center [1265, 477] width 17 height 10
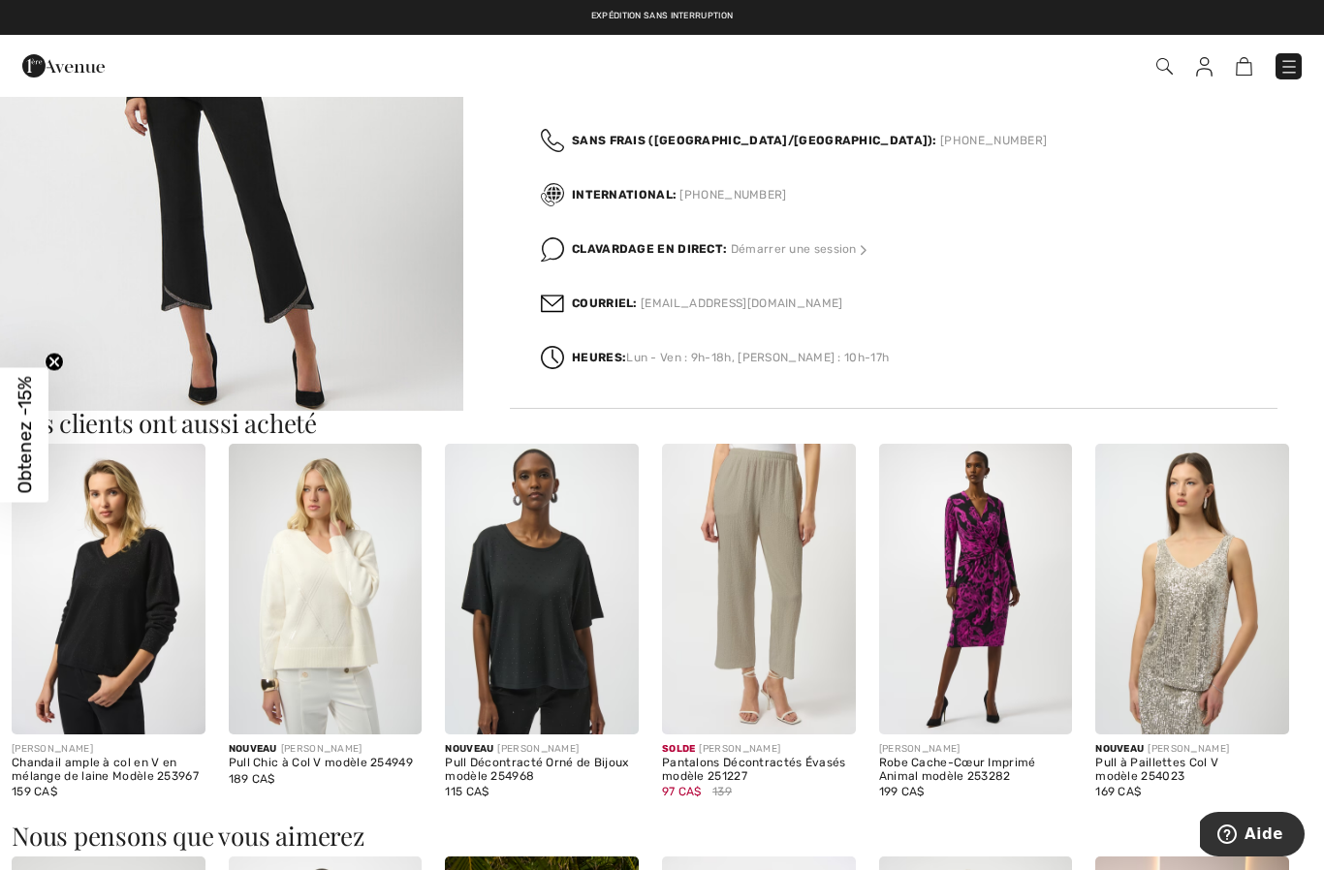
scroll to position [1092, 0]
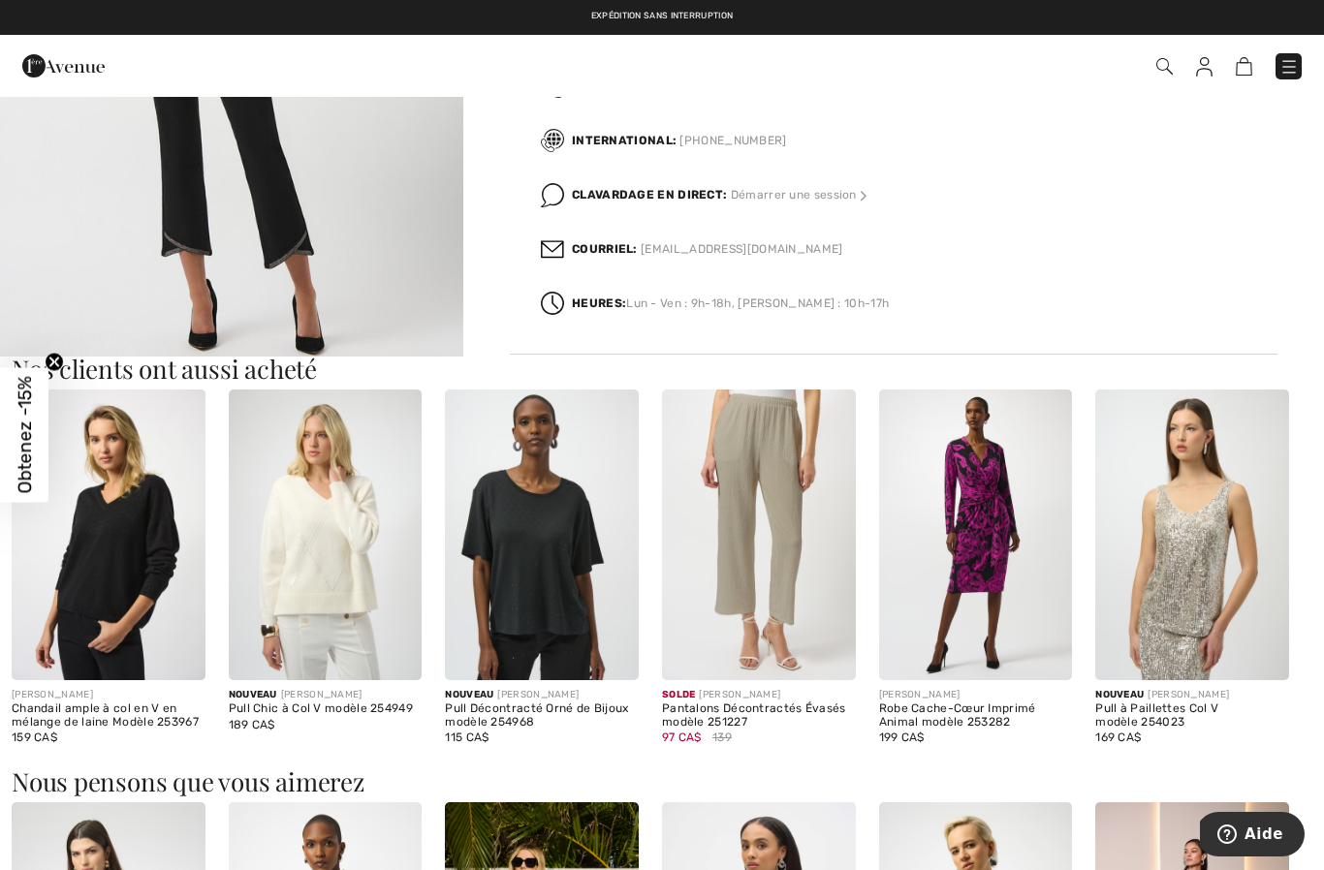
click at [166, 604] on img at bounding box center [109, 535] width 194 height 290
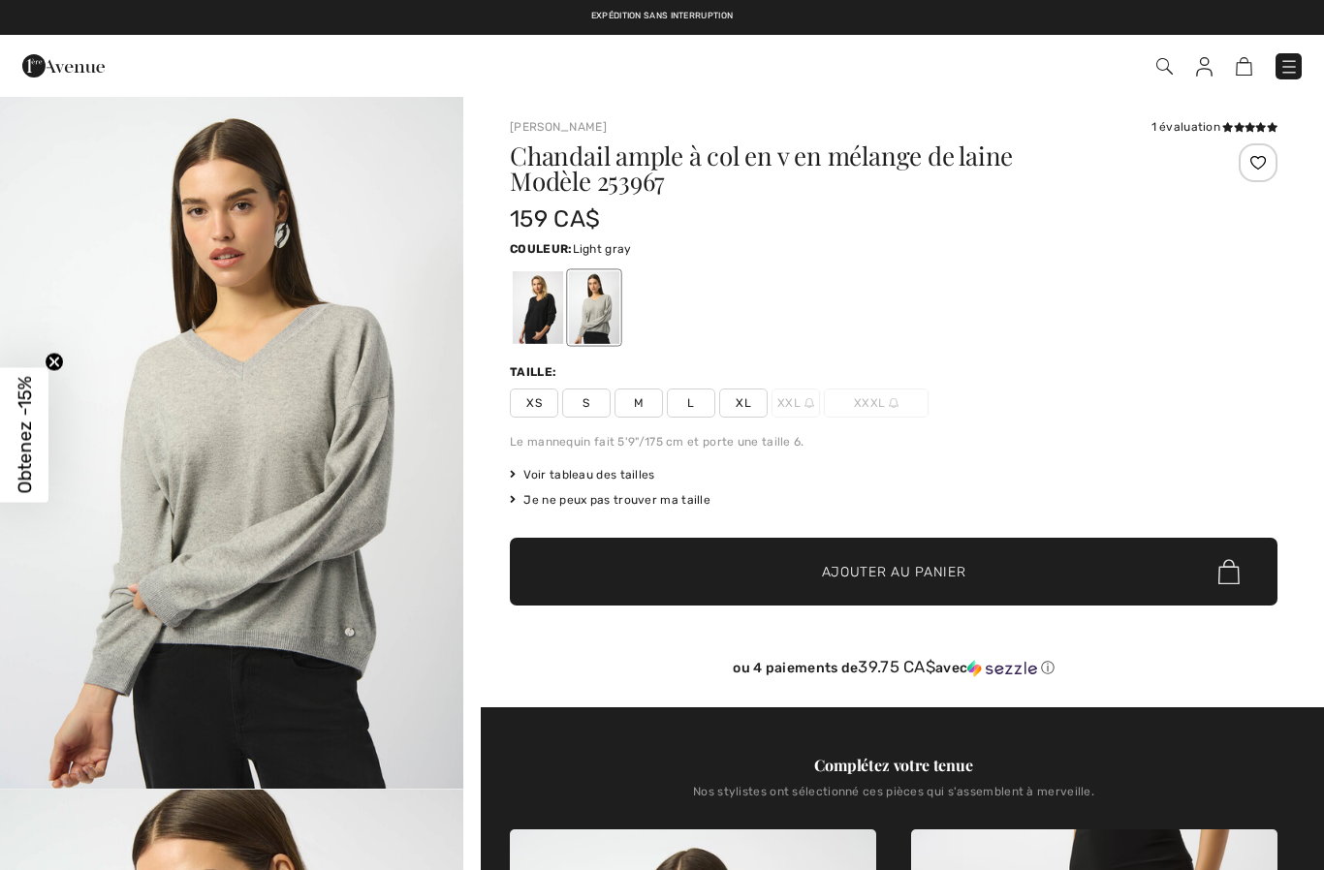
checkbox input "true"
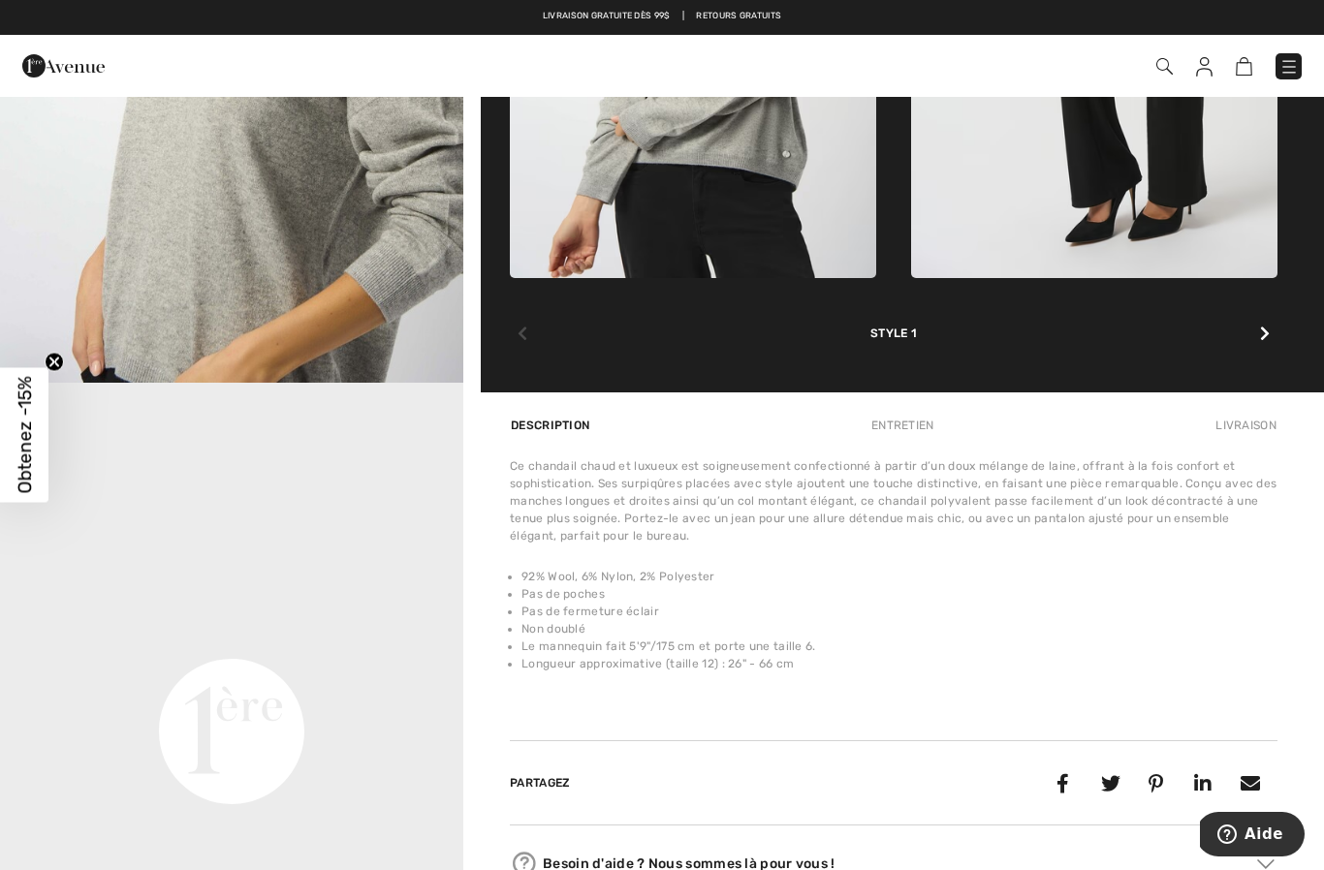
scroll to position [1121, 0]
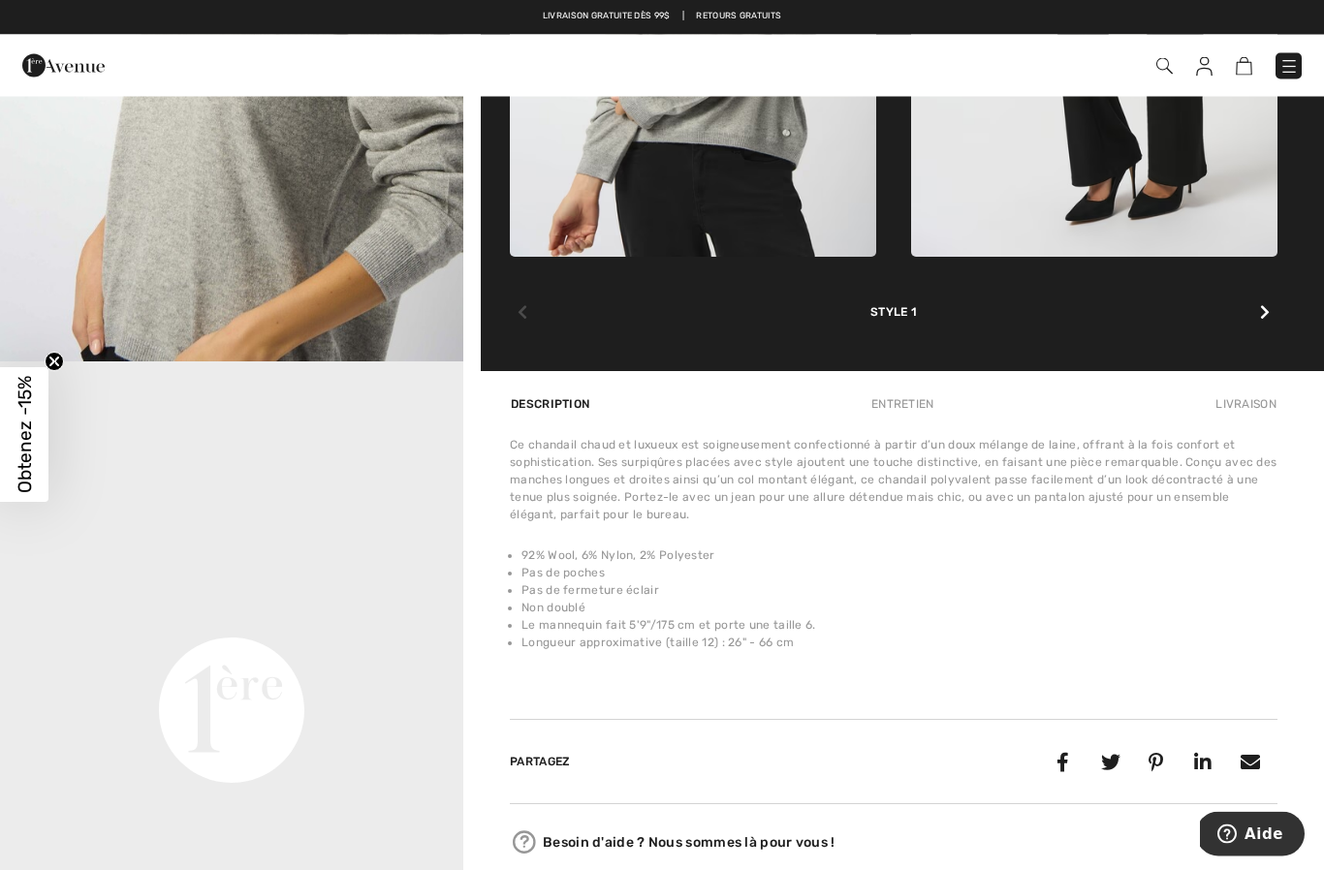
click at [346, 595] on video "Your browser does not support the video tag." at bounding box center [231, 479] width 463 height 232
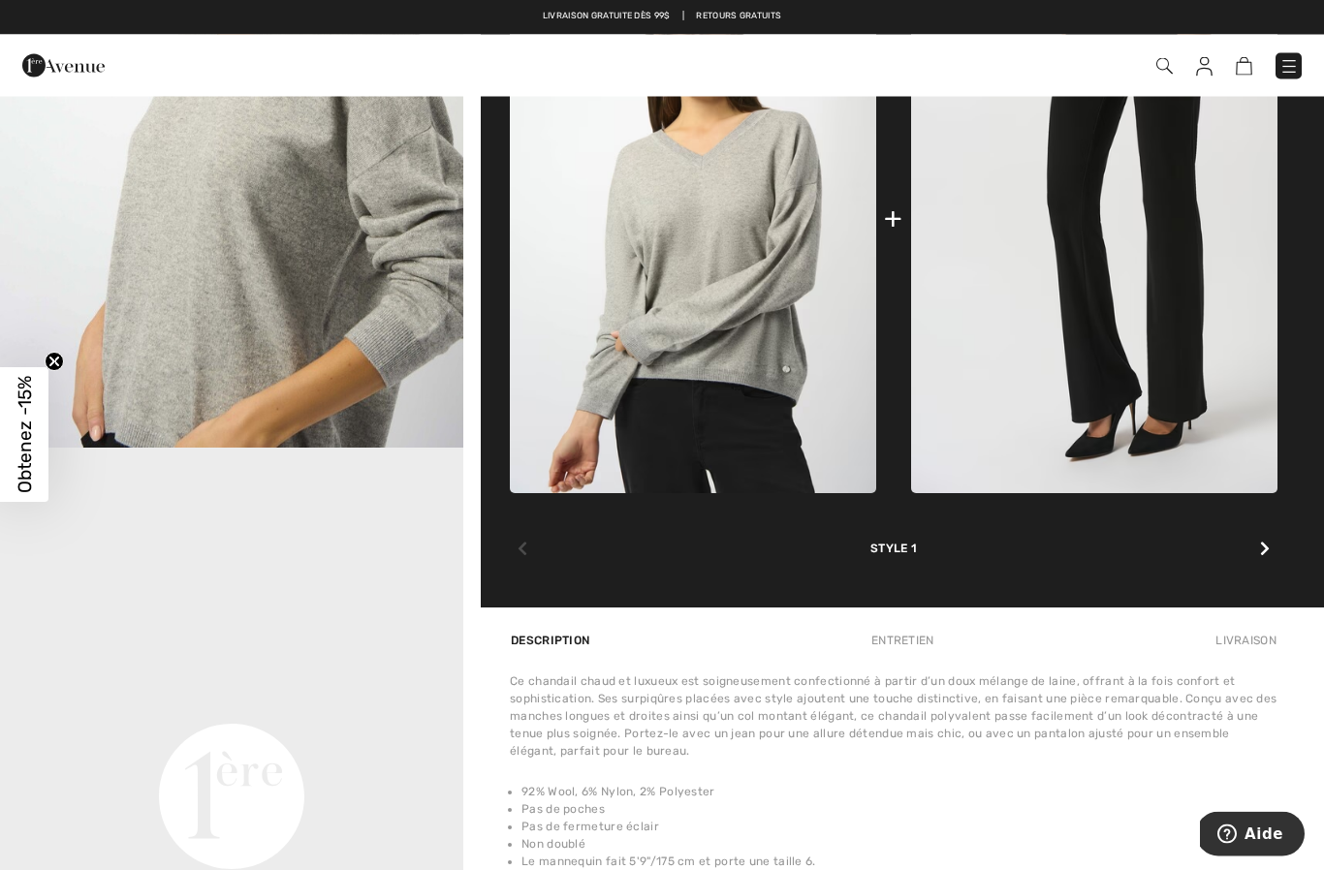
scroll to position [807, 0]
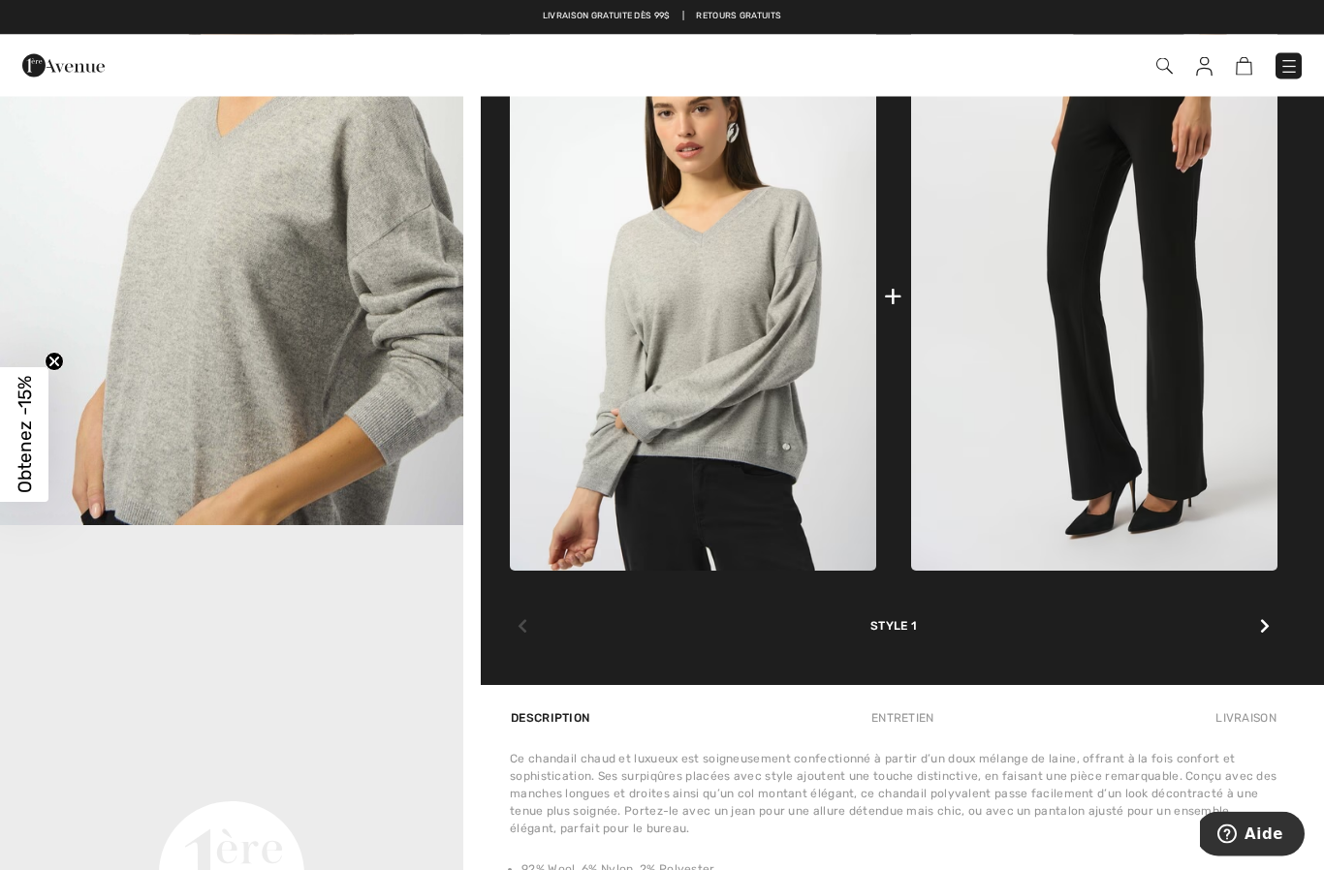
click at [1262, 625] on icon at bounding box center [1265, 627] width 10 height 16
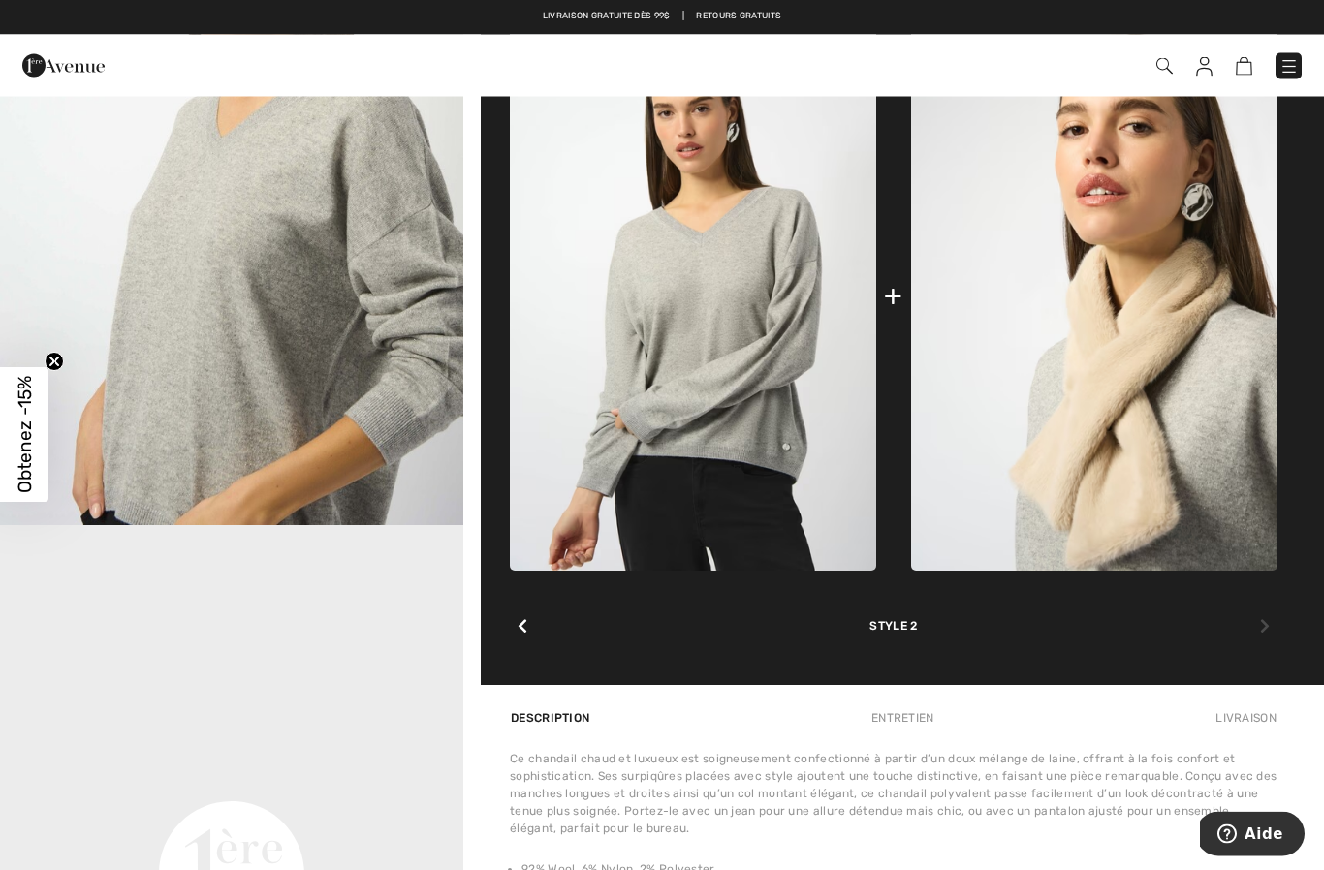
scroll to position [808, 0]
click at [1265, 619] on icon at bounding box center [1265, 626] width 10 height 16
click at [515, 639] on div at bounding box center [522, 627] width 25 height 39
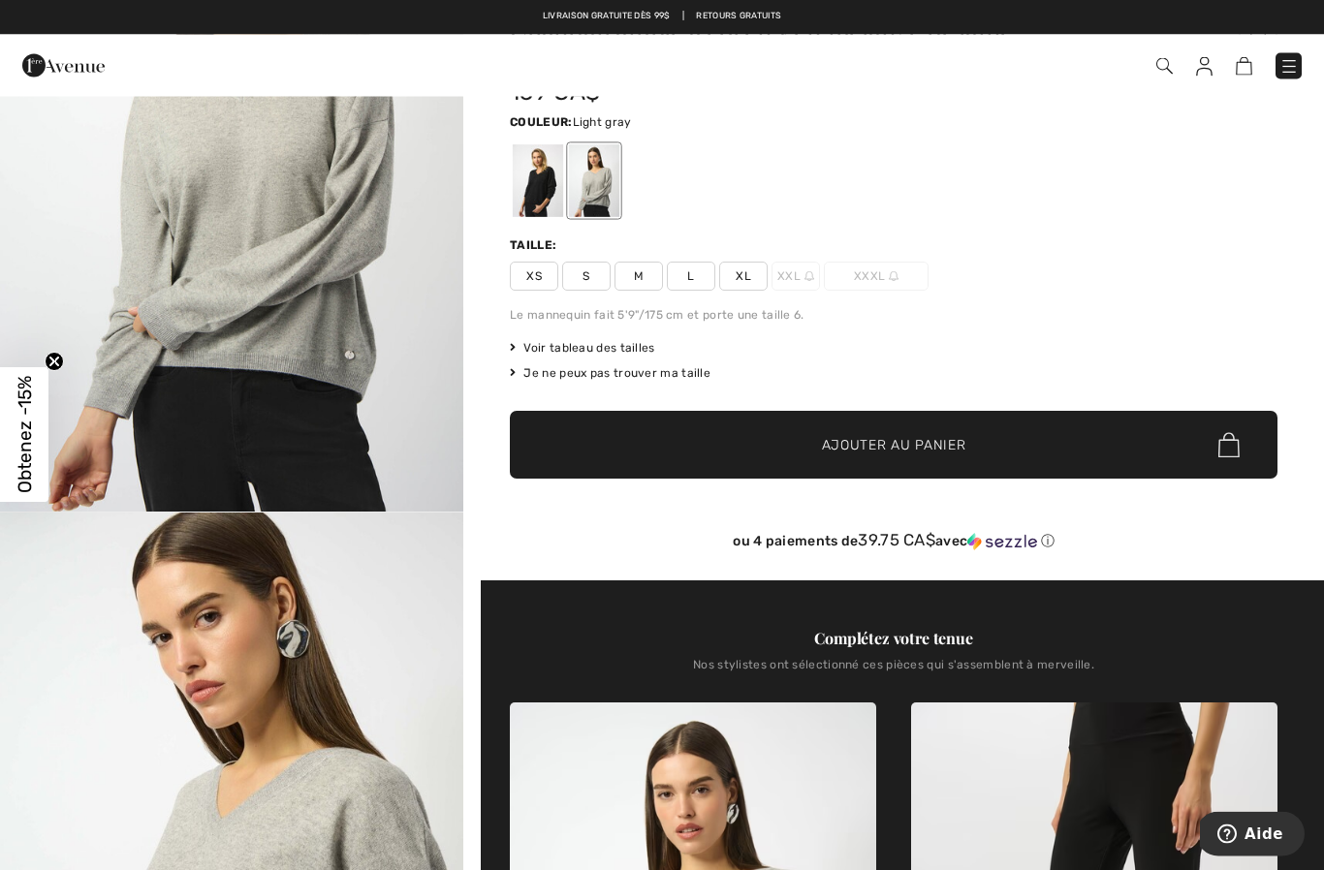
scroll to position [0, 0]
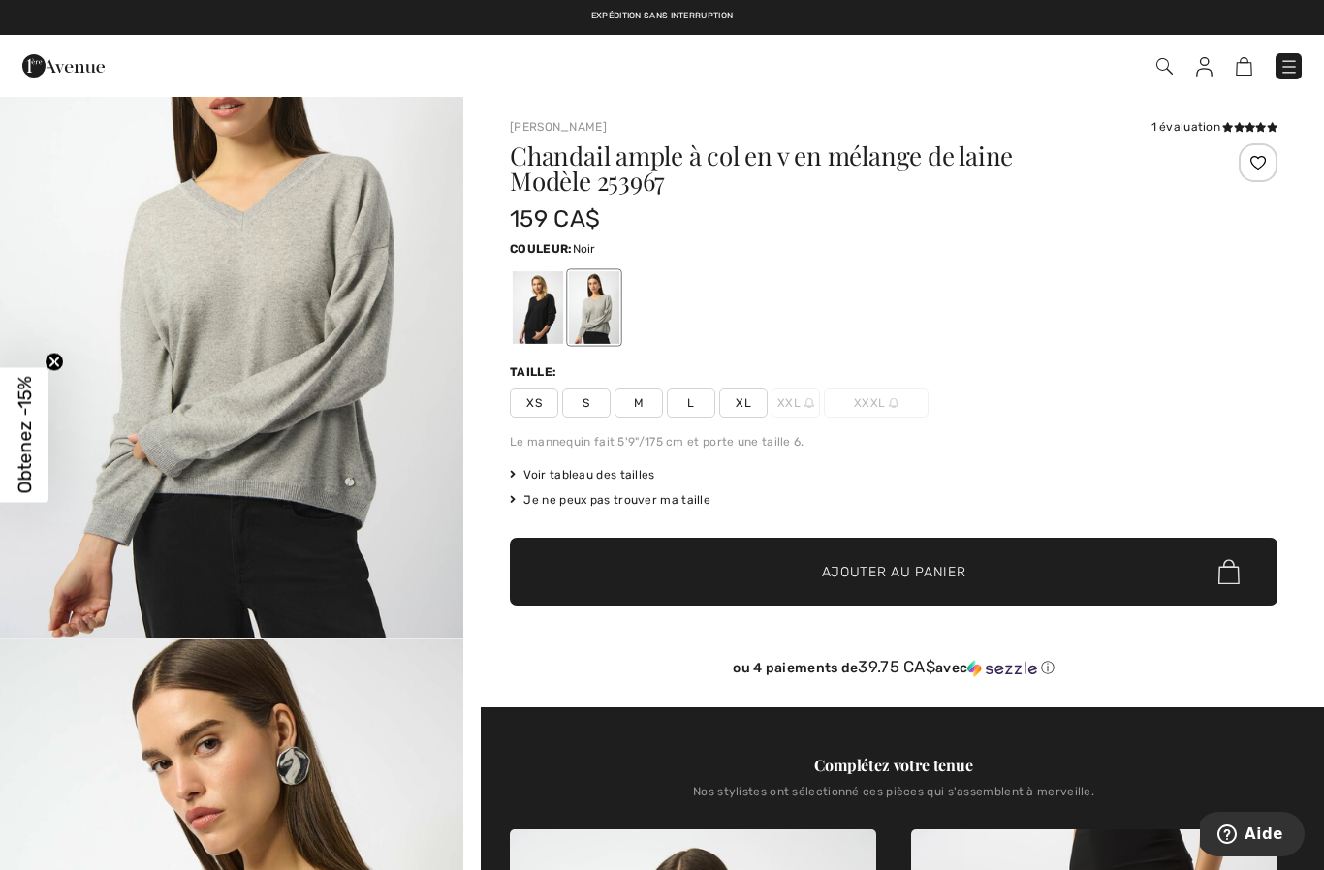
click at [532, 296] on div at bounding box center [538, 307] width 50 height 73
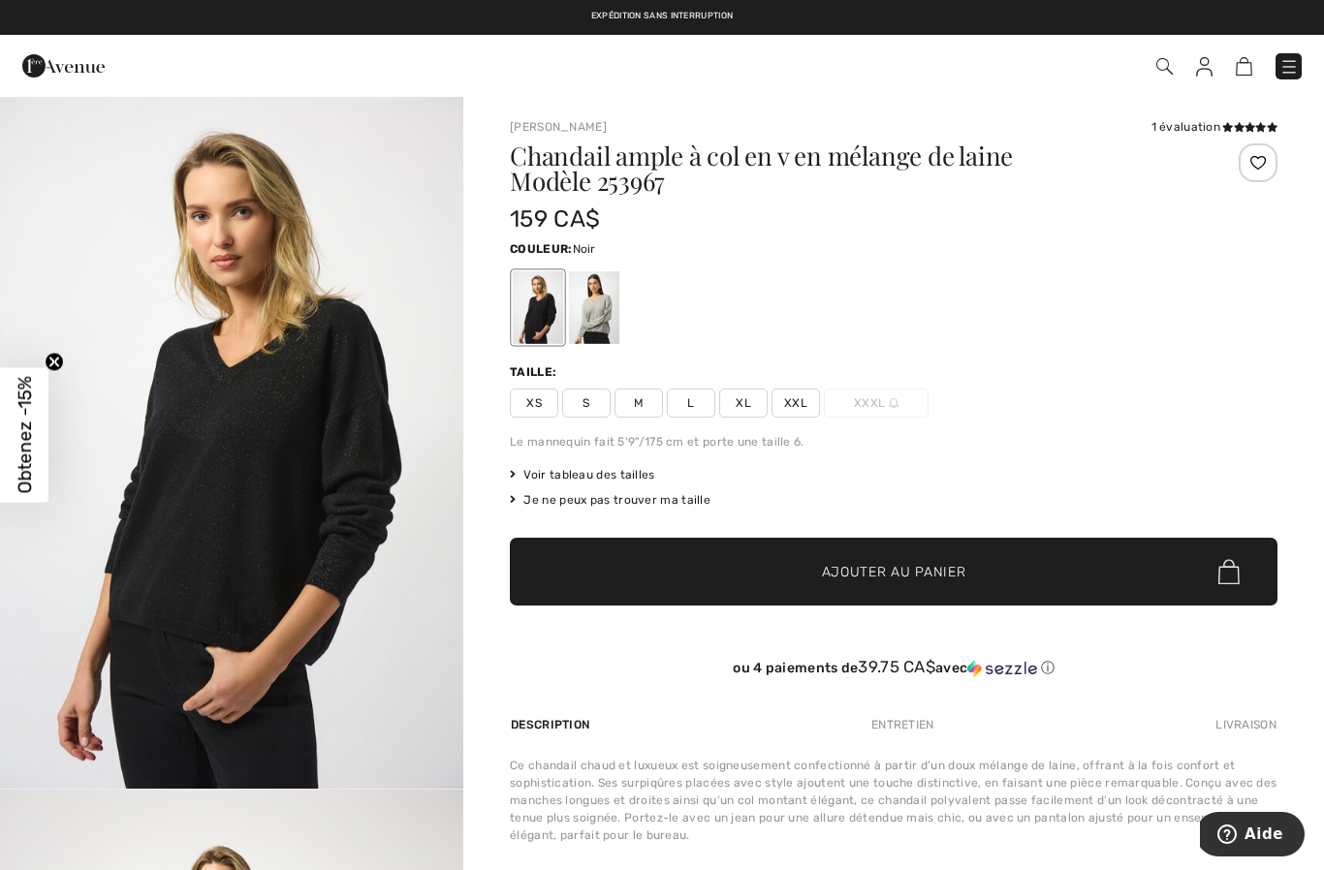
click at [750, 396] on span "XL" at bounding box center [743, 403] width 48 height 29
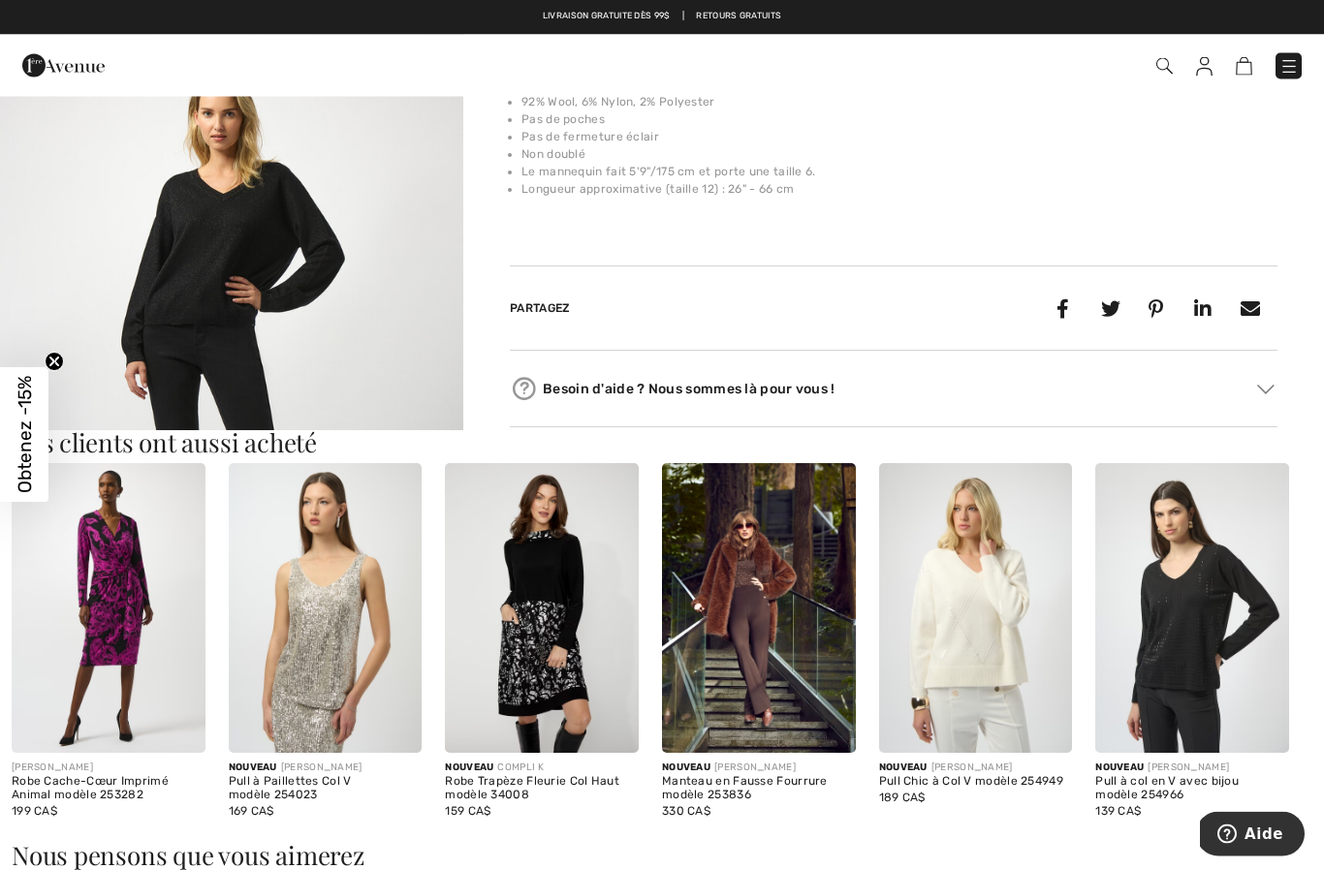
scroll to position [776, 0]
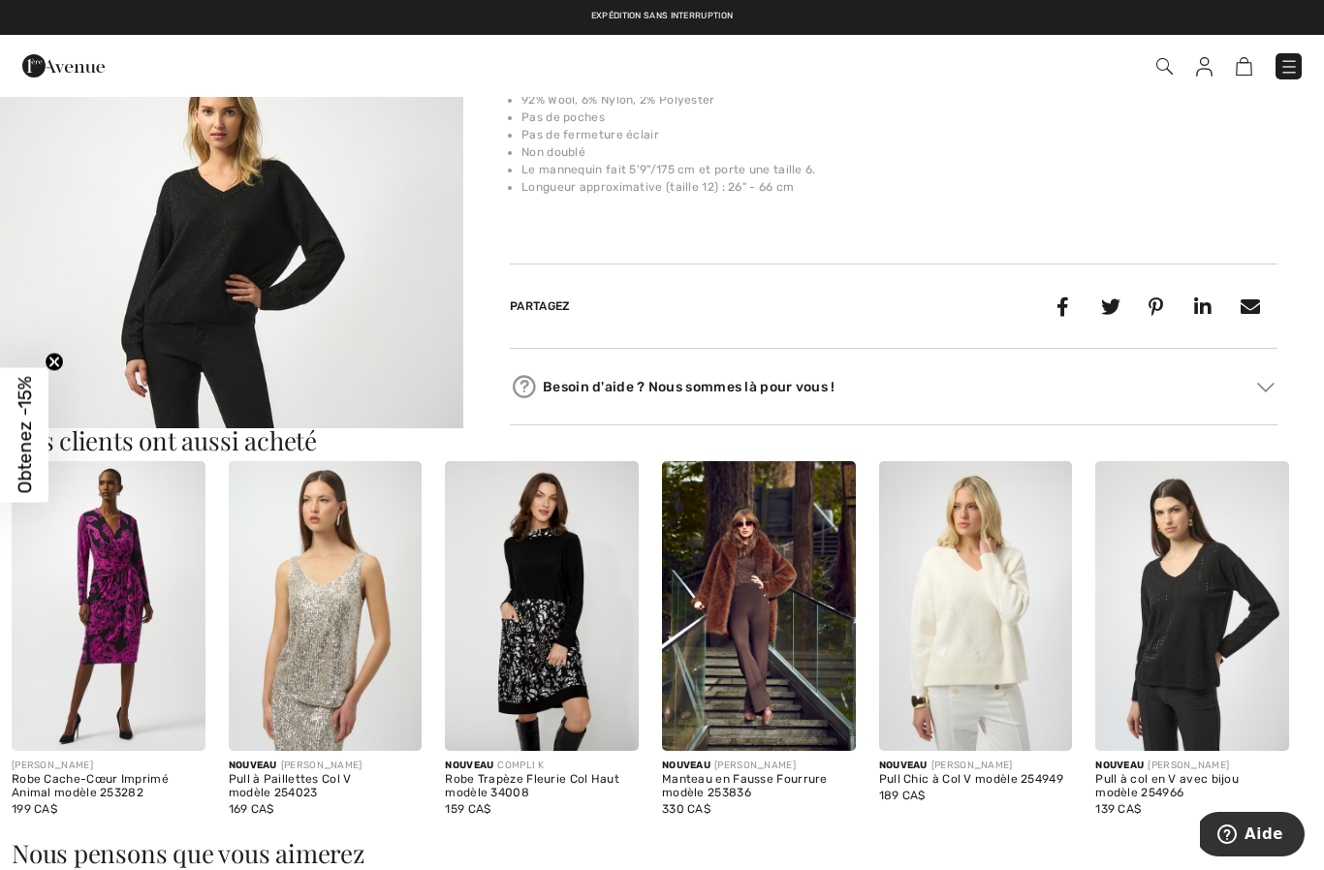
click at [1207, 609] on img at bounding box center [1192, 606] width 194 height 290
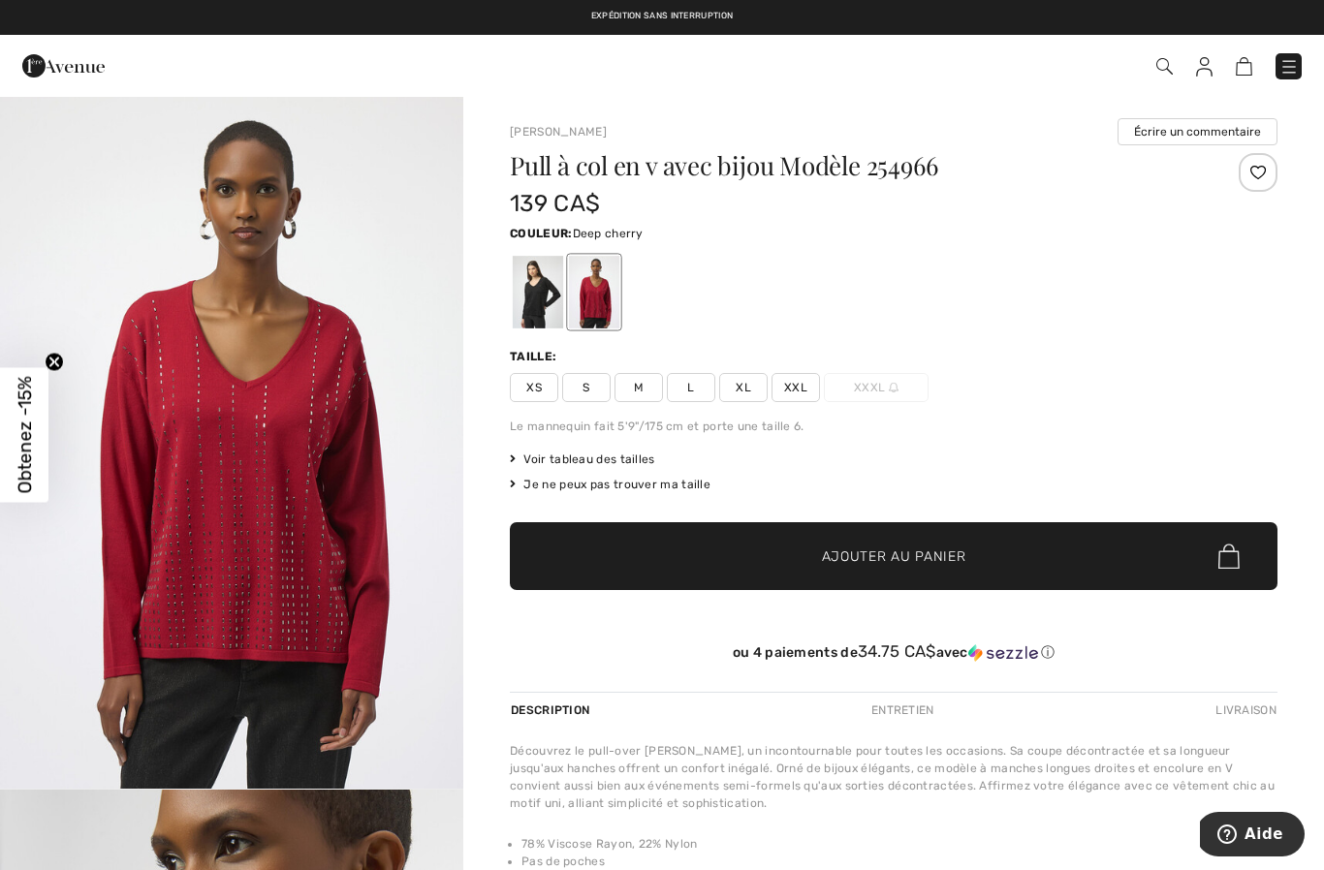
click at [532, 284] on div at bounding box center [538, 292] width 50 height 73
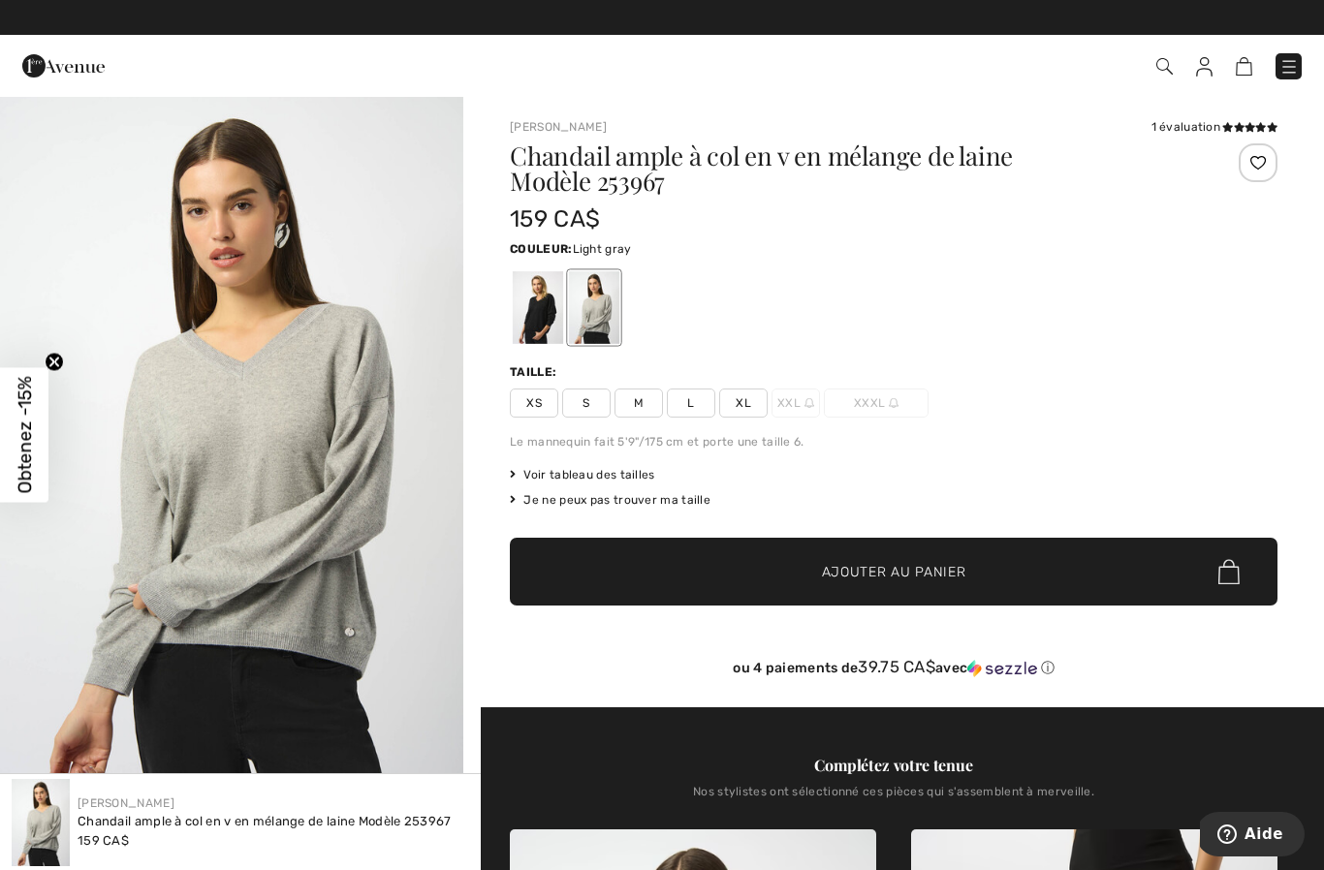
click at [751, 405] on span "XL" at bounding box center [743, 403] width 48 height 29
click at [534, 304] on div at bounding box center [538, 307] width 50 height 73
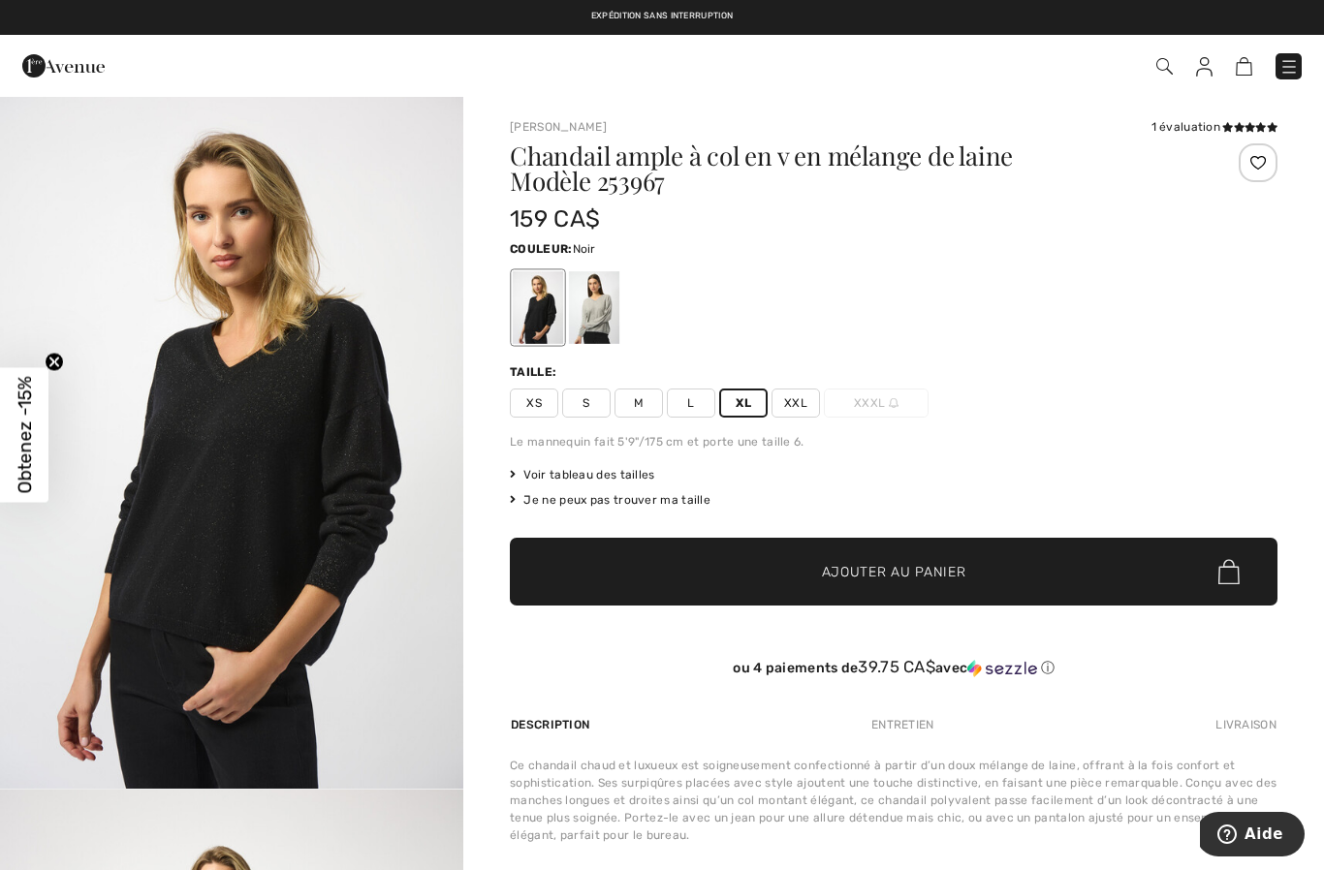
click at [1005, 584] on span "✔ Ajouté au panier Ajouter au panier" at bounding box center [894, 572] width 768 height 68
click at [1220, 79] on span "1" at bounding box center [935, 66] width 735 height 26
click at [1238, 70] on img at bounding box center [1233, 66] width 16 height 18
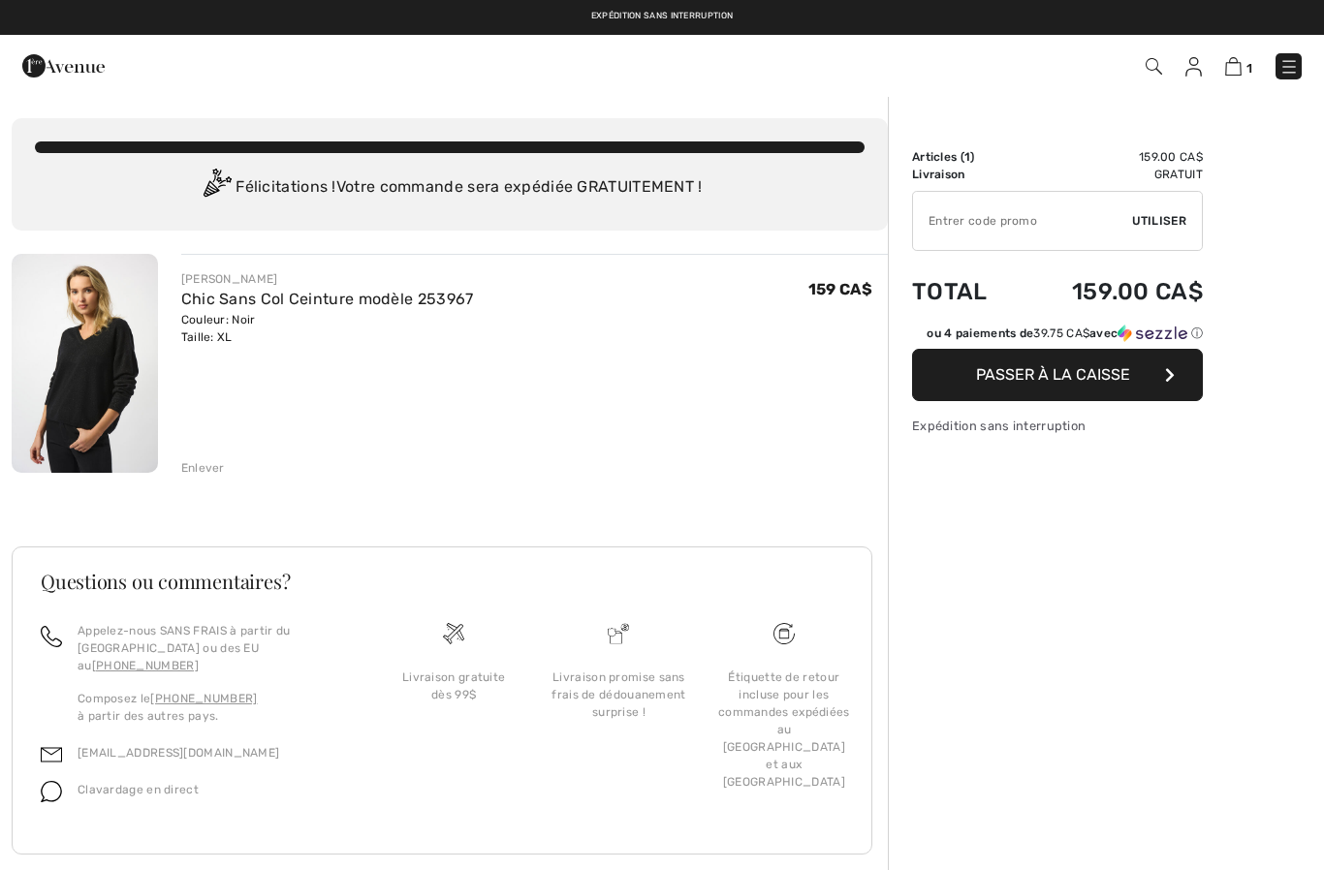
checkbox input "true"
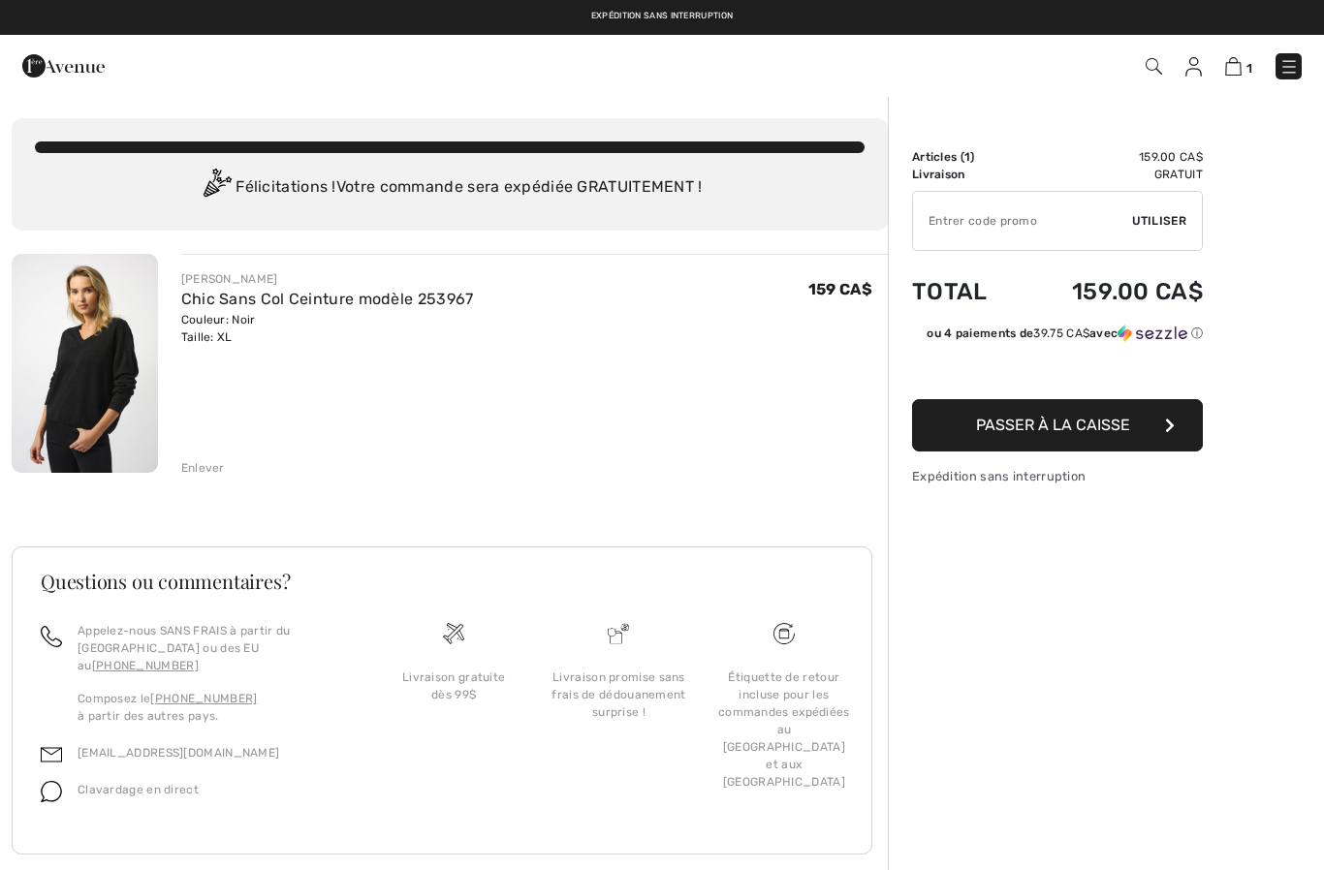
click at [1107, 436] on button "Passer à la caisse" at bounding box center [1057, 425] width 291 height 52
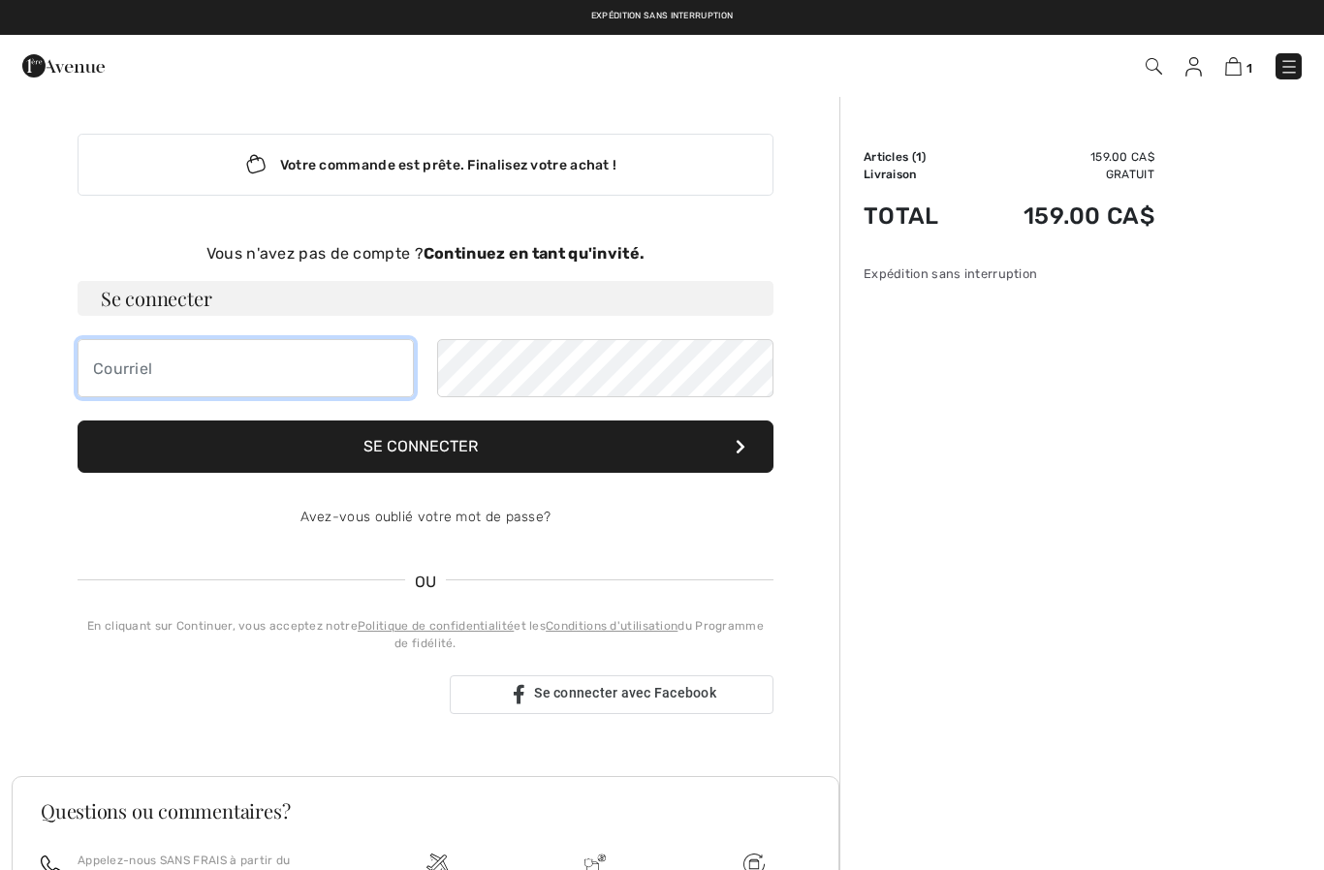
click at [237, 373] on input "email" at bounding box center [246, 368] width 336 height 58
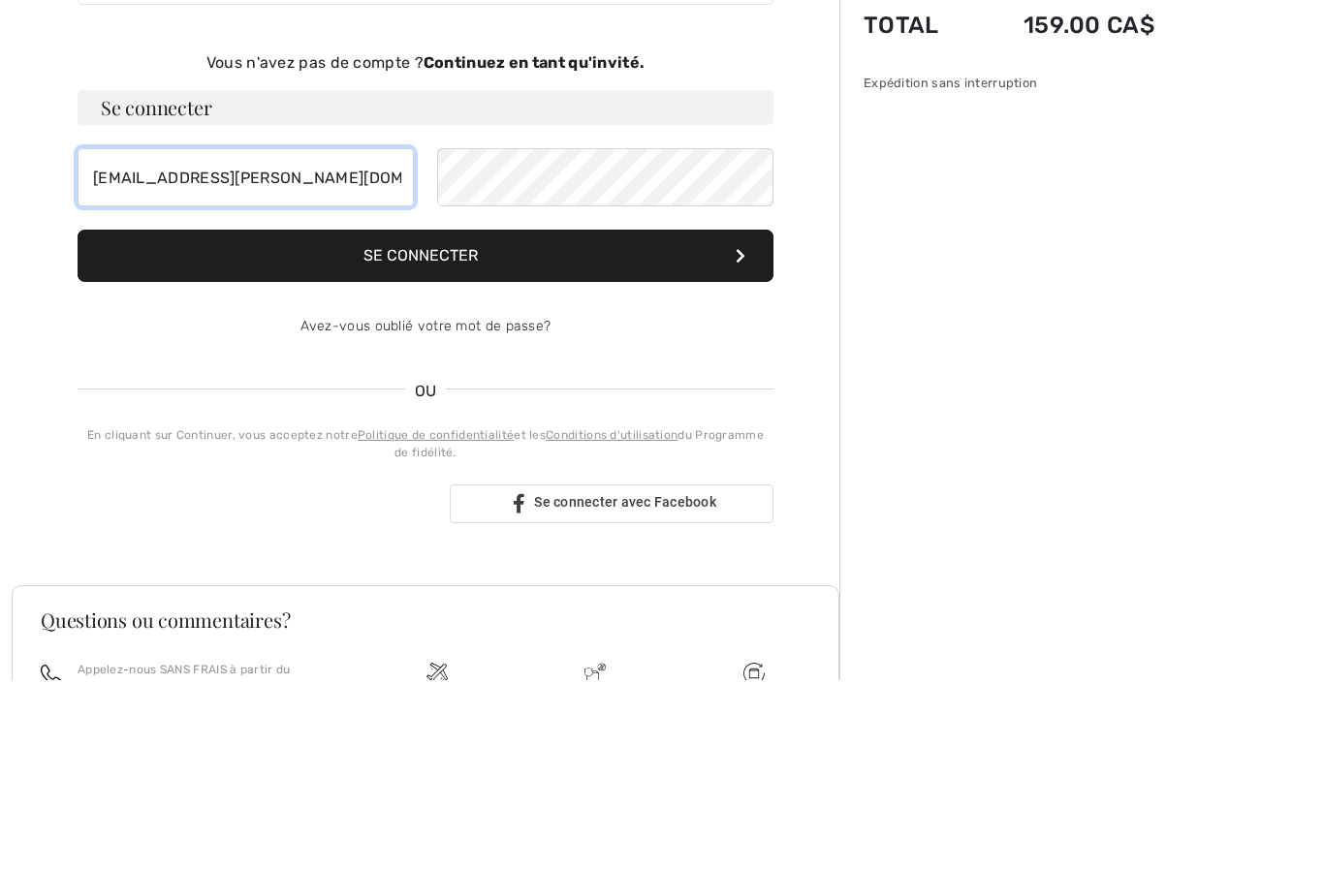
type input "germain.micheline@videotron.ca"
click at [497, 509] on link "Avez-vous oublié votre mot de passe?" at bounding box center [425, 517] width 251 height 16
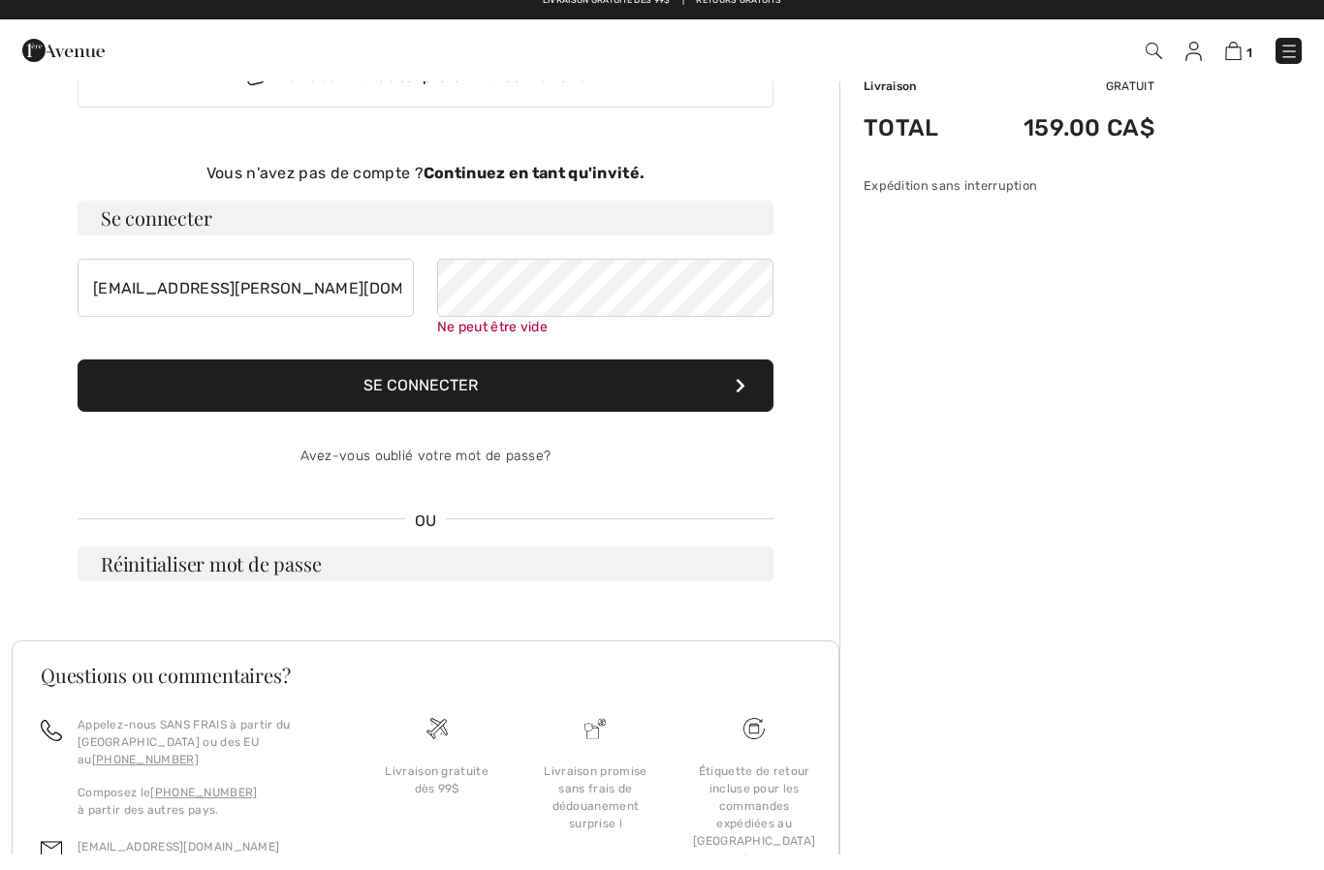
scroll to position [66, 0]
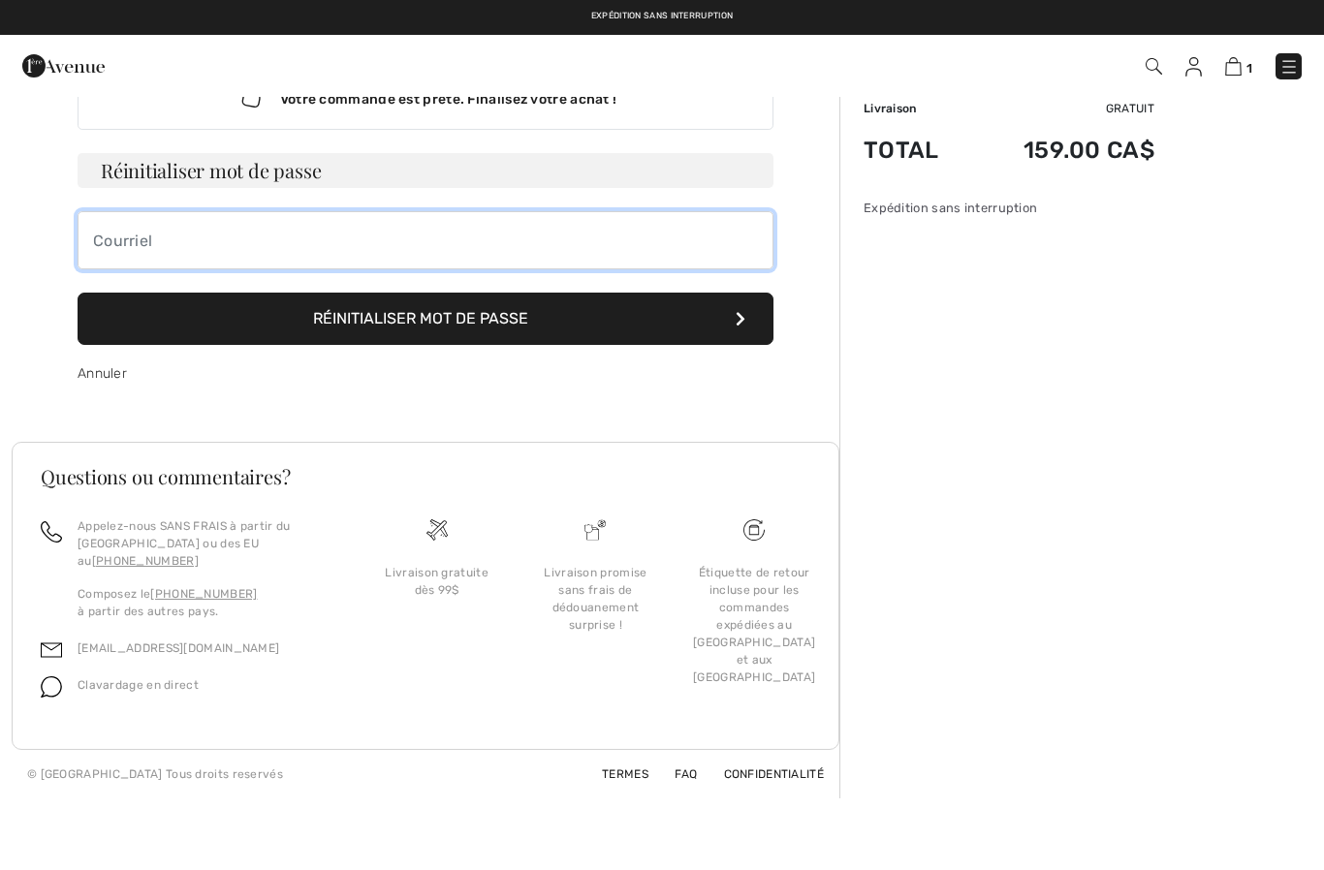
click at [372, 248] on input "email" at bounding box center [426, 240] width 696 height 58
type input "germain.micheline@videotron.ca"
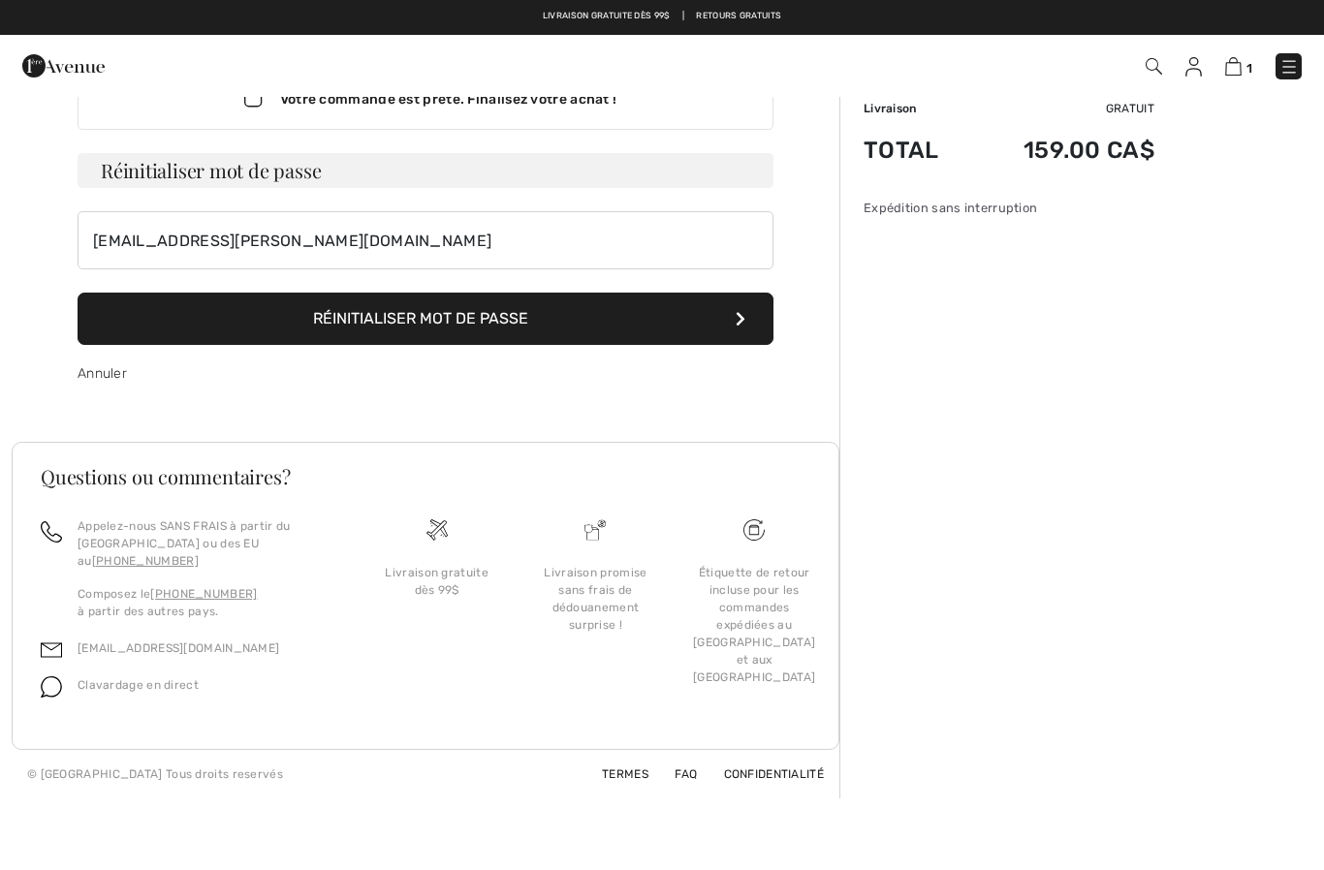
click at [579, 319] on button "Réinitialiser mot de passe" at bounding box center [426, 319] width 696 height 52
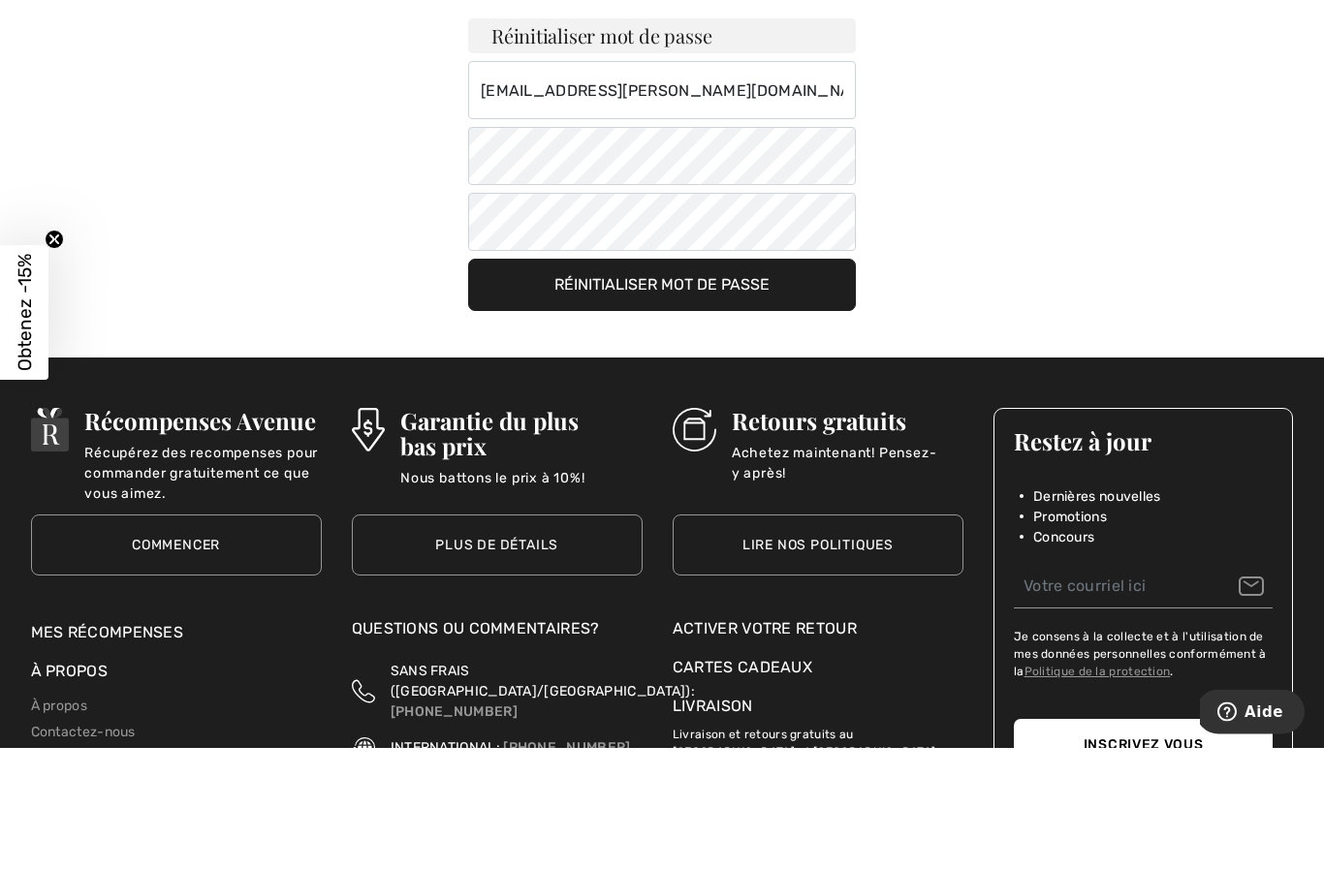
click at [742, 382] on button "Réinitialiser mot de passe" at bounding box center [662, 408] width 388 height 52
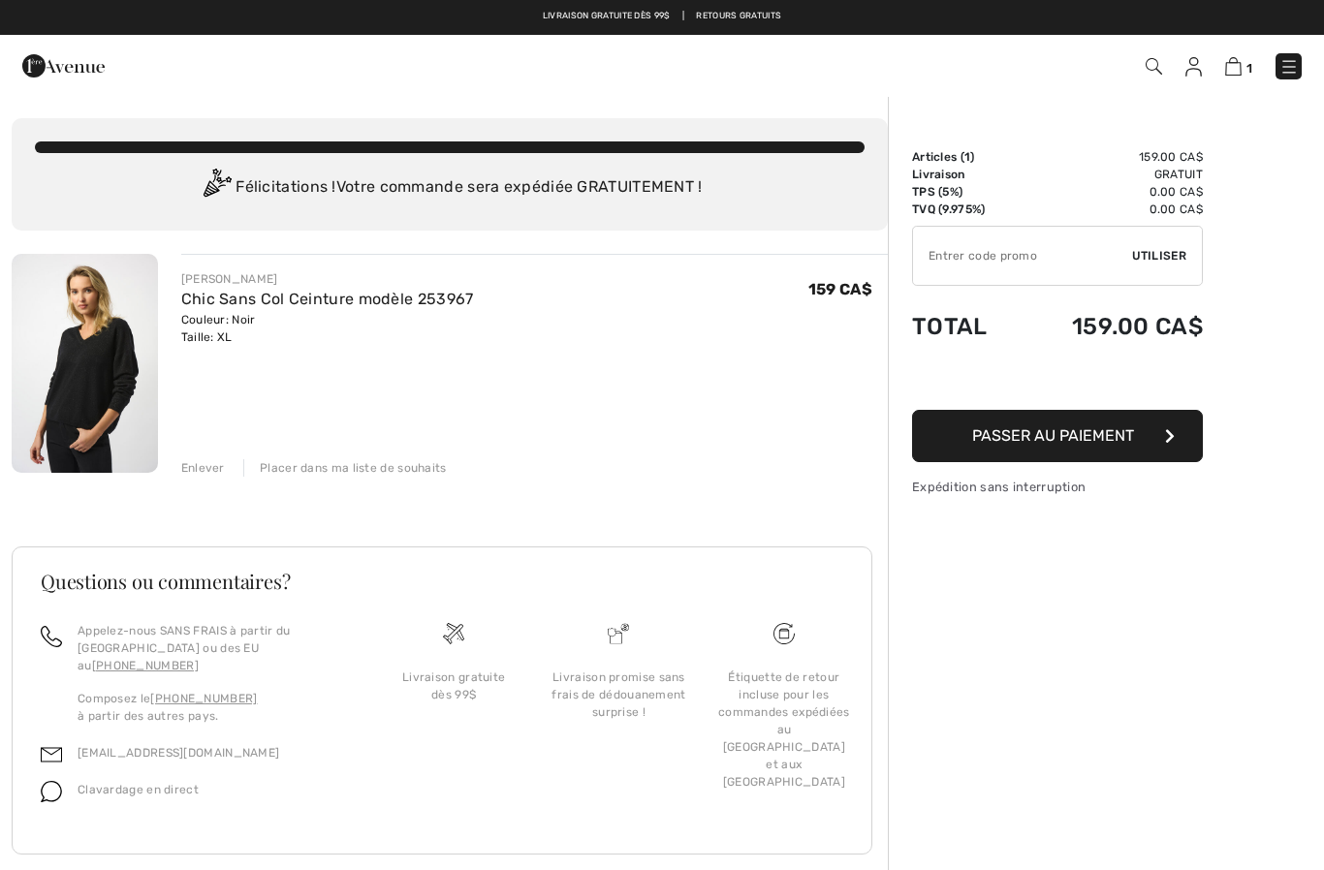
click at [1136, 440] on button "Passer au paiement" at bounding box center [1057, 436] width 291 height 52
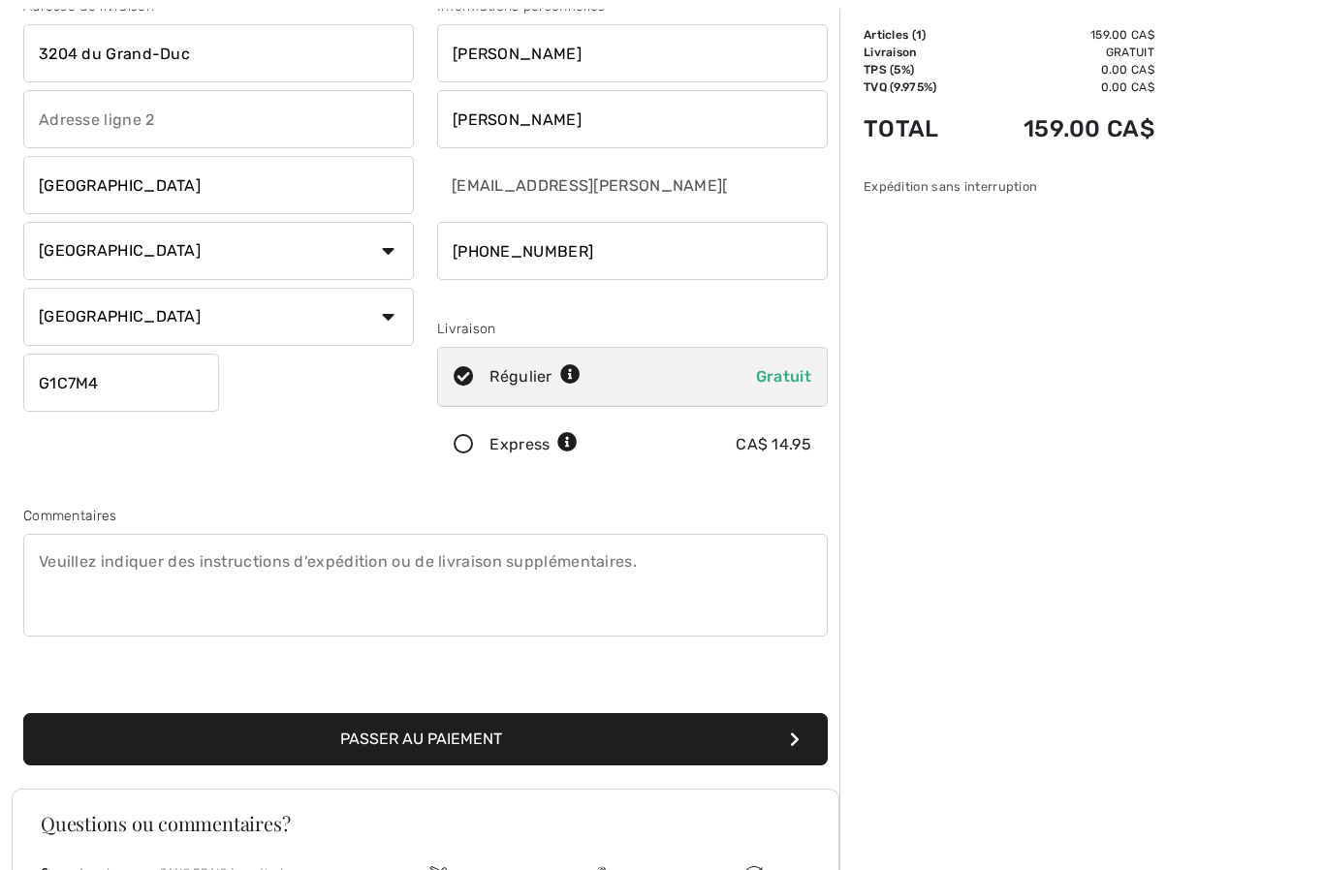
scroll to position [122, 0]
click at [707, 730] on button "Passer au paiement" at bounding box center [425, 739] width 804 height 52
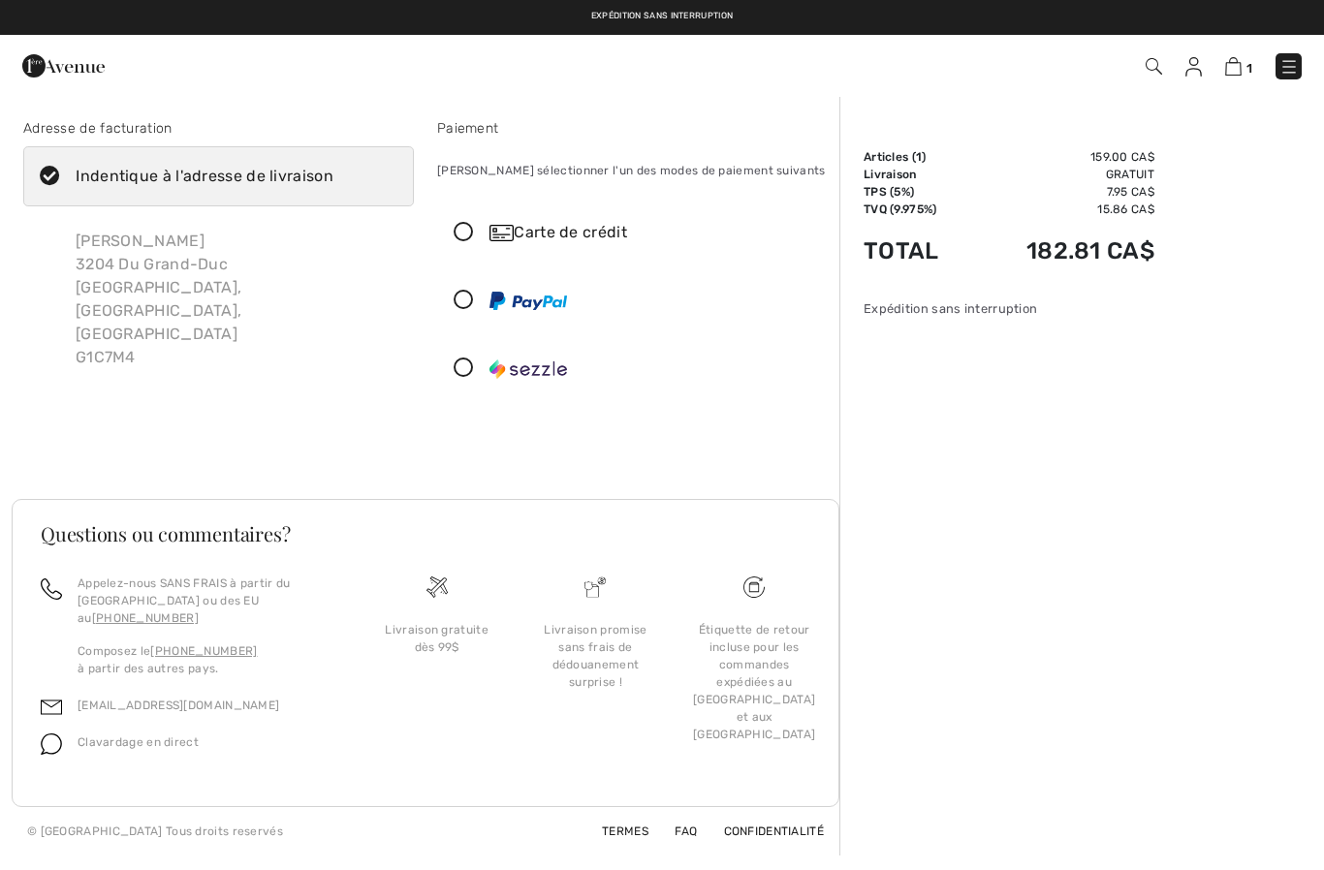
checkbox input "true"
click at [464, 236] on icon at bounding box center [463, 233] width 51 height 20
